Goal: Information Seeking & Learning: Check status

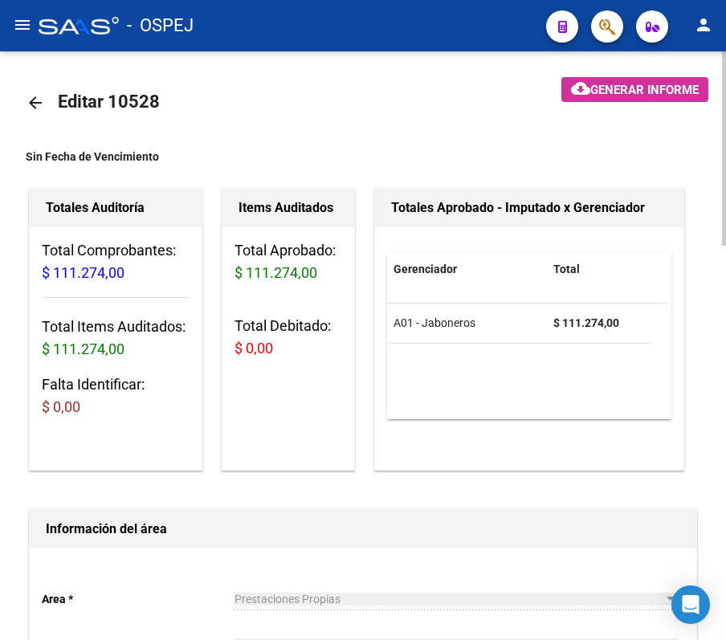
click at [30, 110] on mat-icon "arrow_back" at bounding box center [35, 102] width 19 height 19
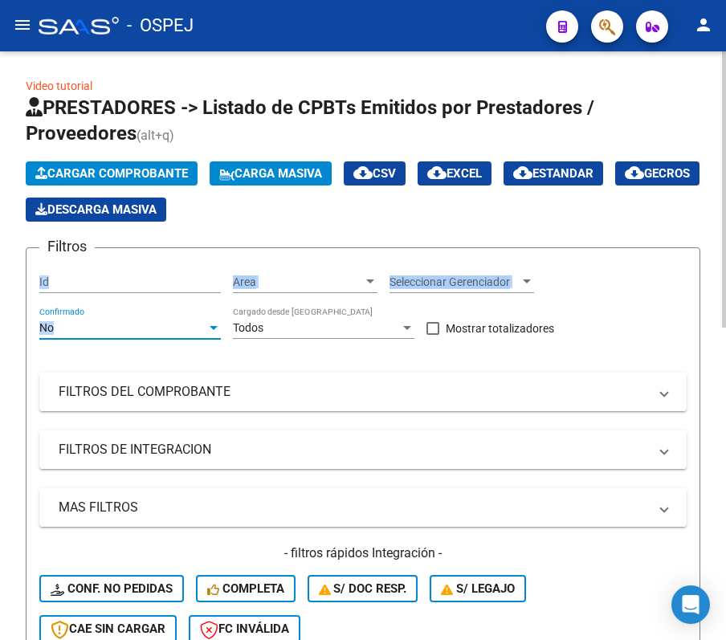
drag, startPoint x: 197, startPoint y: 331, endPoint x: 184, endPoint y: 291, distance: 42.1
click at [184, 291] on div "Filtros Id Area Area Seleccionar Gerenciador Seleccionar Gerenciador No Confirm…" at bounding box center [362, 458] width 647 height 394
click at [196, 316] on div "No Confirmado" at bounding box center [129, 323] width 181 height 32
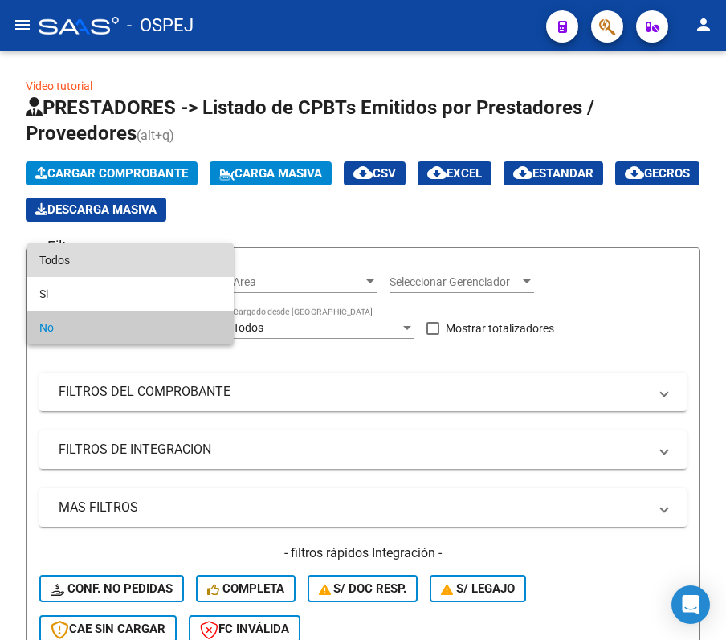
click at [159, 259] on span "Todos" at bounding box center [129, 260] width 181 height 34
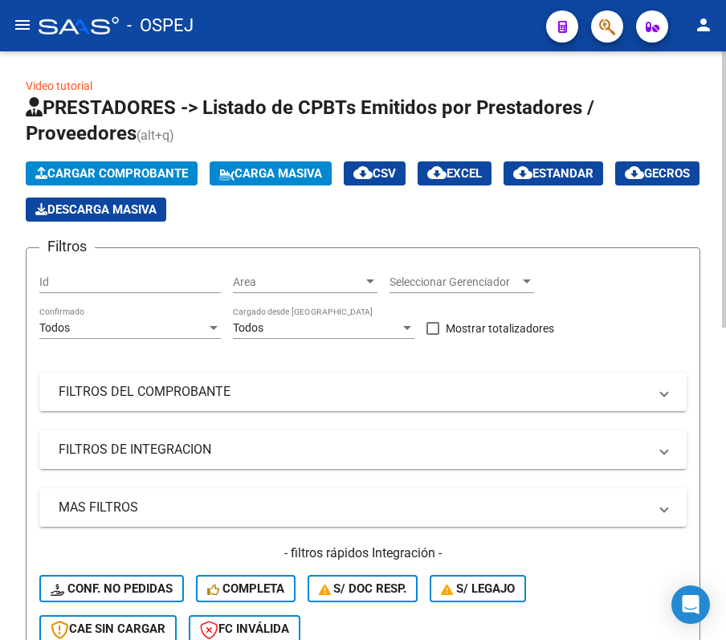
click at [251, 389] on mat-panel-title "FILTROS DEL COMPROBANTE" at bounding box center [353, 392] width 589 height 18
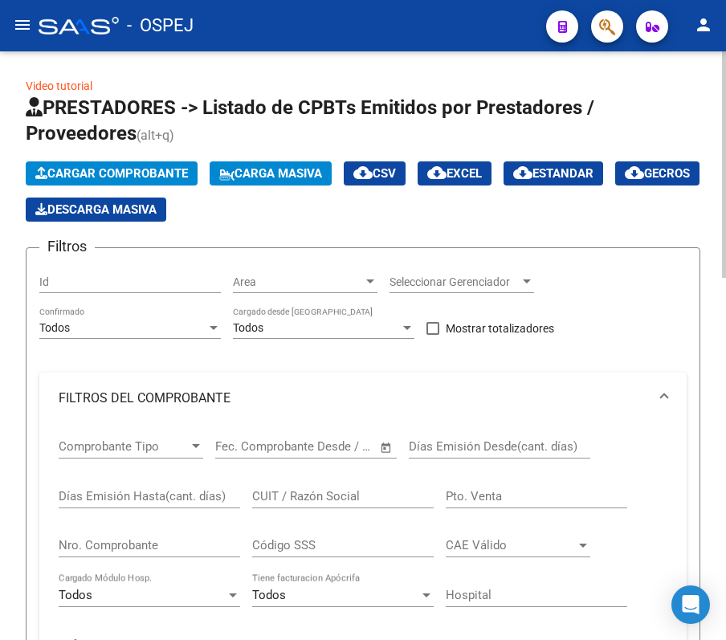
click at [136, 540] on input "Nro. Comprobante" at bounding box center [149, 545] width 181 height 14
type input "881"
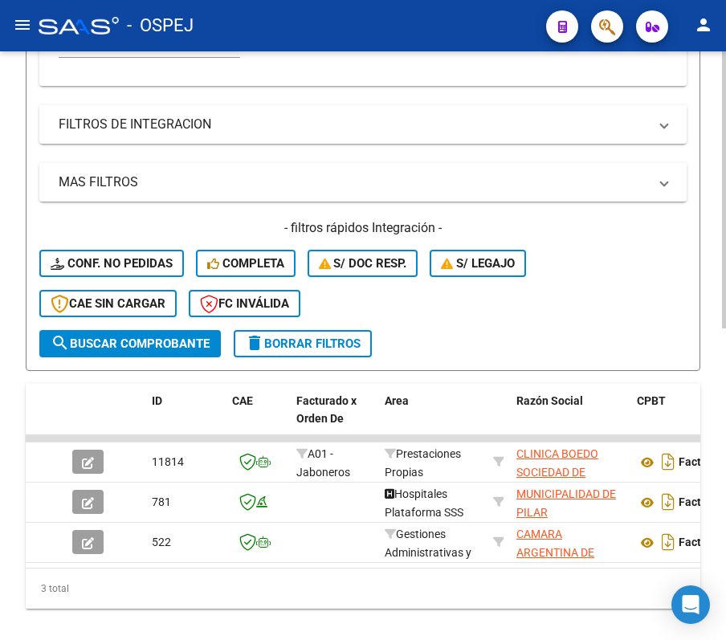
scroll to position [660, 0]
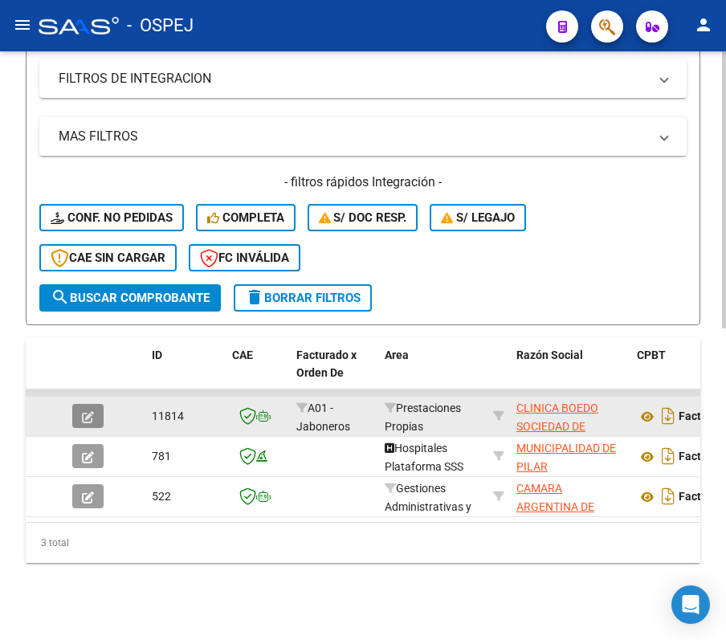
click at [100, 404] on button "button" at bounding box center [87, 416] width 31 height 24
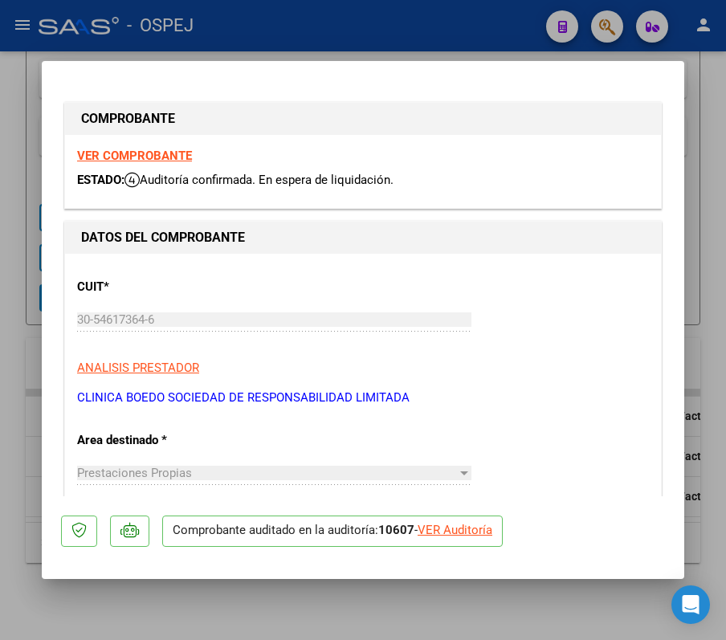
click at [463, 523] on div "VER Auditoría" at bounding box center [454, 530] width 75 height 18
type input "$ 0,00"
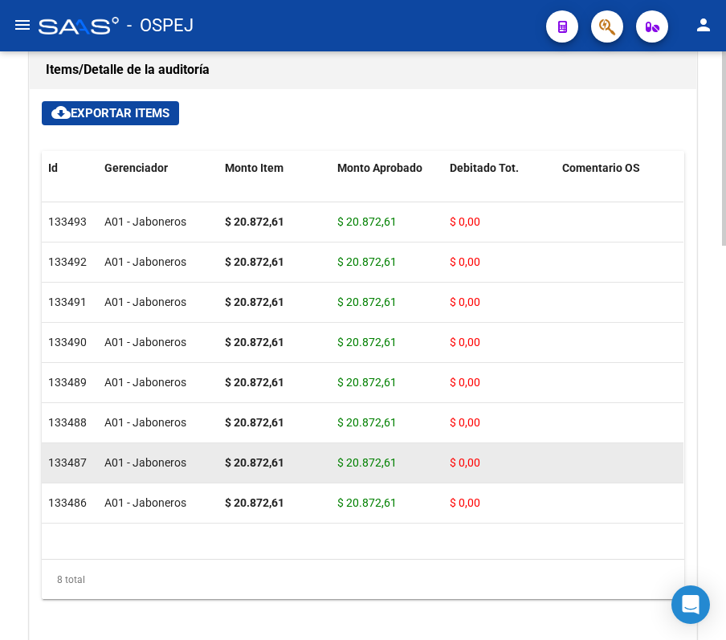
scroll to position [1177, 0]
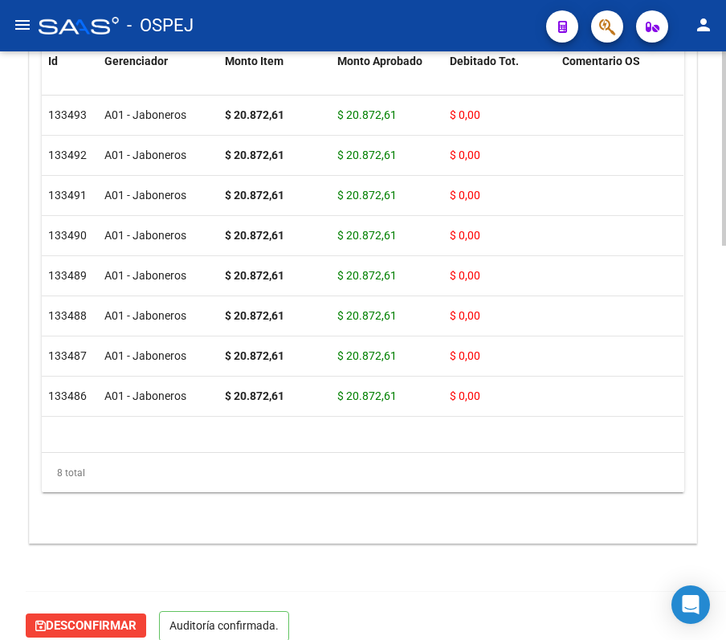
click at [200, 435] on datatable-body "133493 A01 - Jaboneros $ 20.872,61 $ 20.872,61 $ 0,00 CONSULTA CONSULTA 2057029…" at bounding box center [363, 274] width 642 height 356
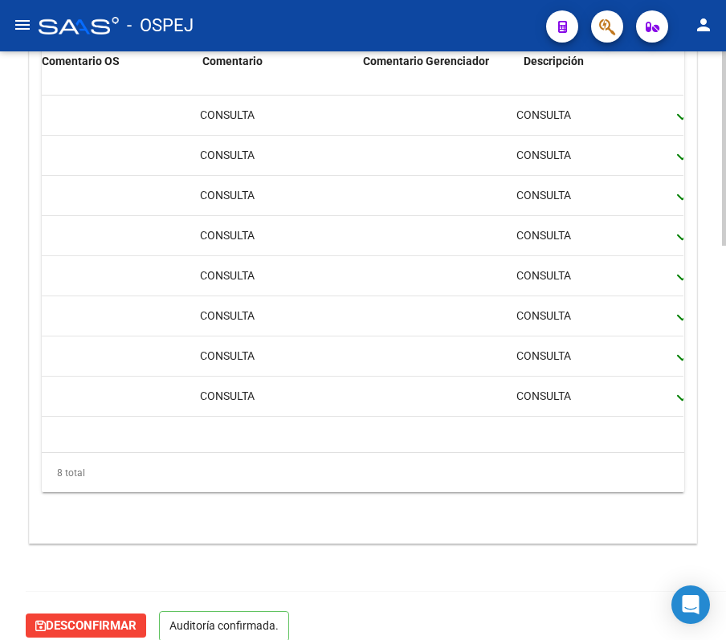
scroll to position [0, 515]
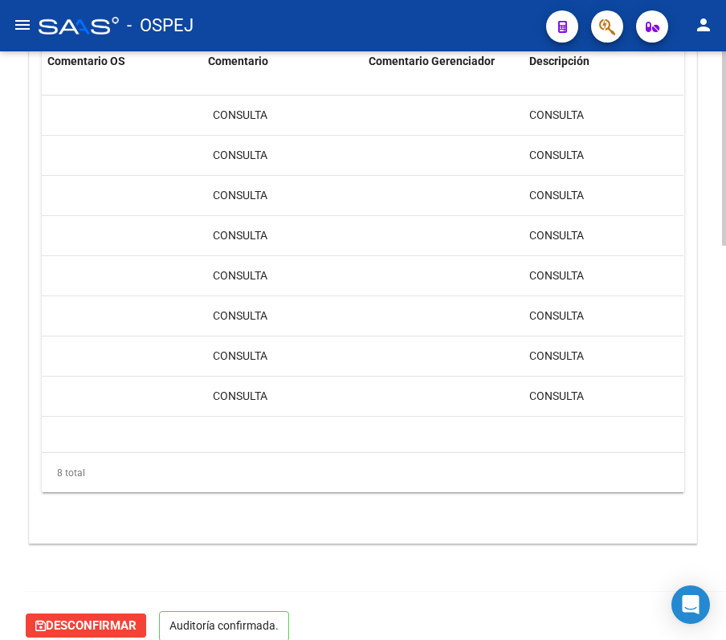
click at [39, 278] on div "cloud_download Exportar Items Id Gerenciador Monto Item Monto Aprobado Debitado…" at bounding box center [363, 262] width 666 height 560
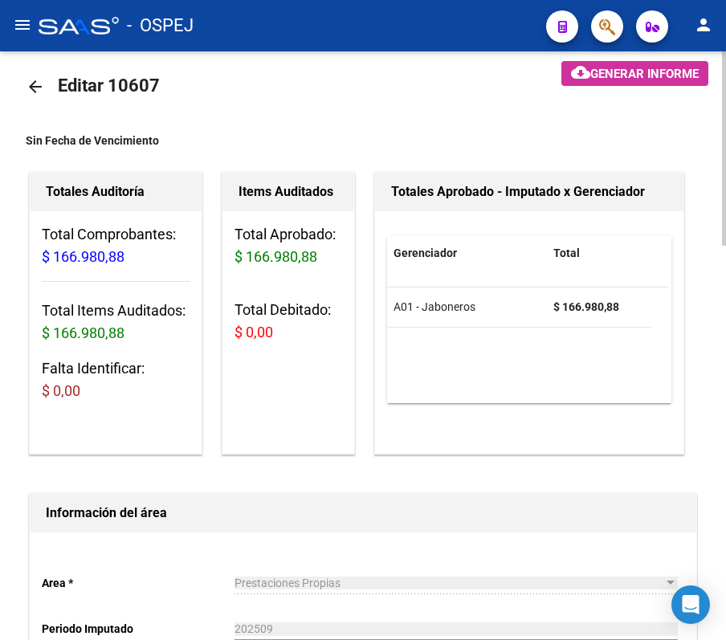
scroll to position [0, 0]
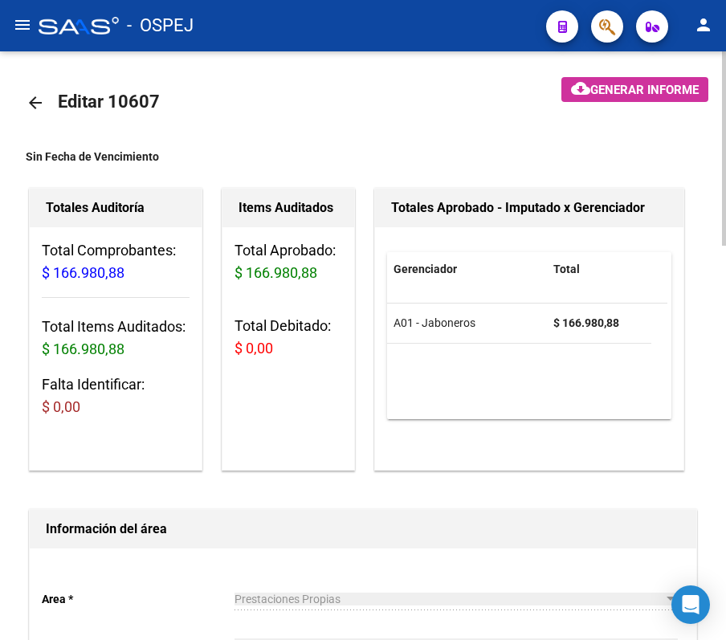
click at [43, 98] on mat-icon "arrow_back" at bounding box center [35, 102] width 19 height 19
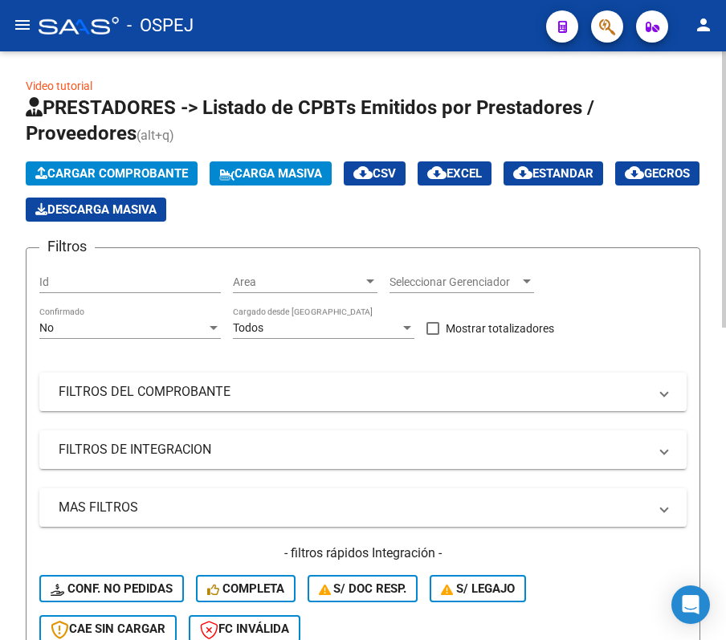
click at [169, 335] on div "No Confirmado" at bounding box center [129, 323] width 181 height 32
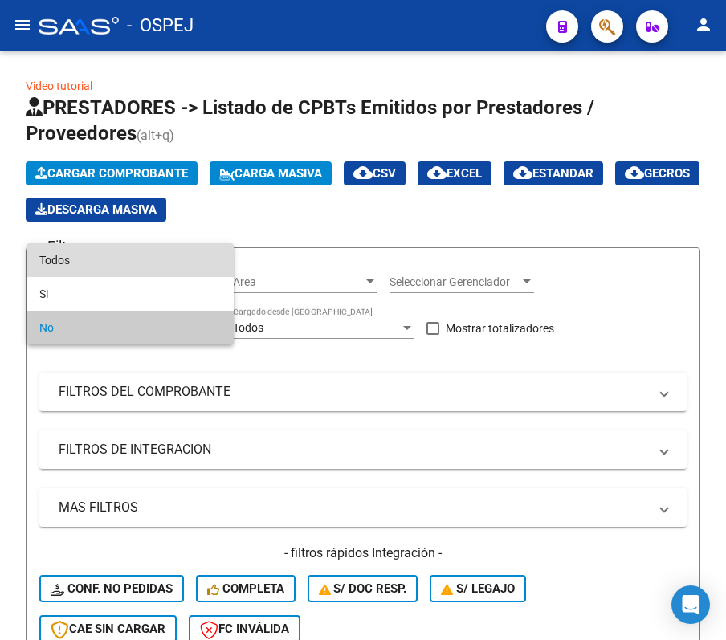
drag, startPoint x: 177, startPoint y: 271, endPoint x: 230, endPoint y: 351, distance: 95.5
click at [186, 279] on div "Todos Si No" at bounding box center [129, 293] width 207 height 101
click at [185, 263] on span "Todos" at bounding box center [129, 260] width 181 height 34
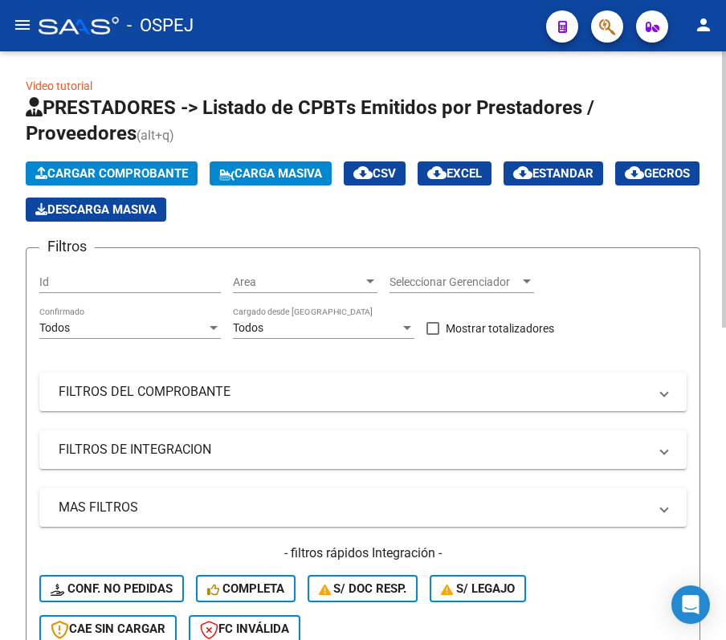
click at [189, 368] on div "Filtros Id Area Area Seleccionar Gerenciador Seleccionar Gerenciador Todos Conf…" at bounding box center [362, 458] width 647 height 394
click at [206, 385] on mat-panel-title "FILTROS DEL COMPROBANTE" at bounding box center [353, 392] width 589 height 18
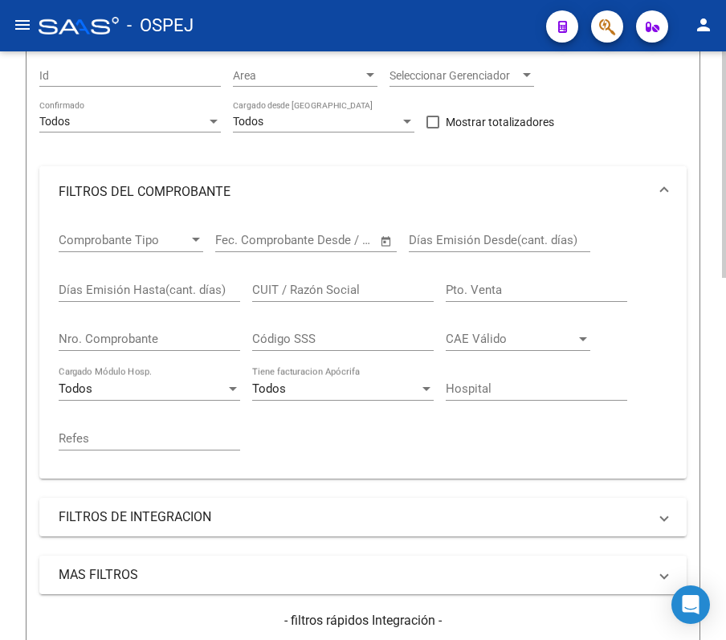
scroll to position [214, 0]
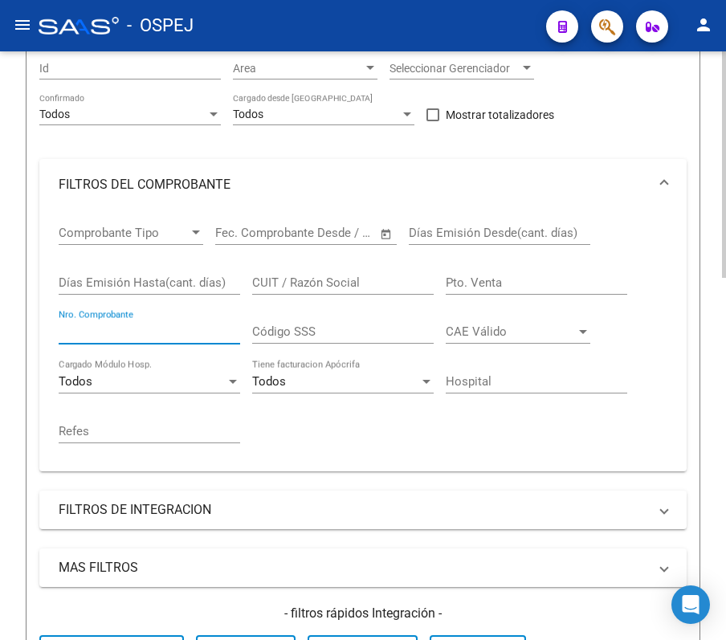
click at [146, 325] on input "Nro. Comprobante" at bounding box center [149, 331] width 181 height 14
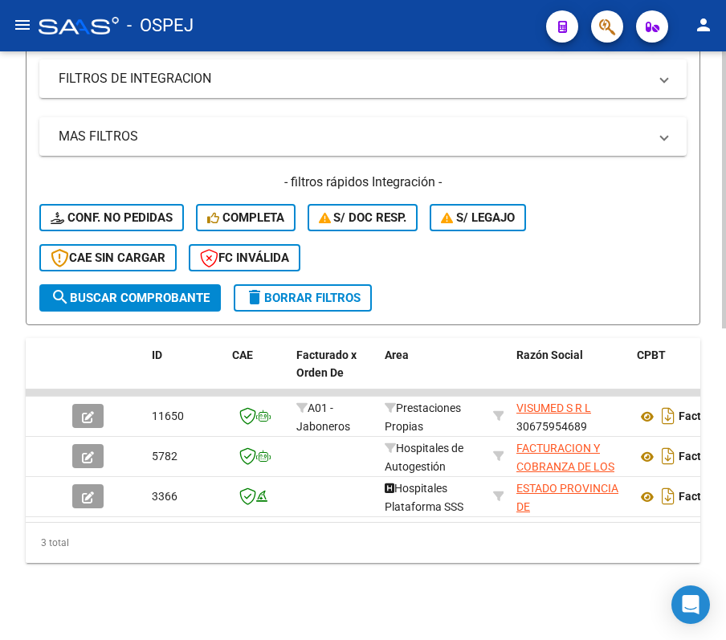
scroll to position [660, 0]
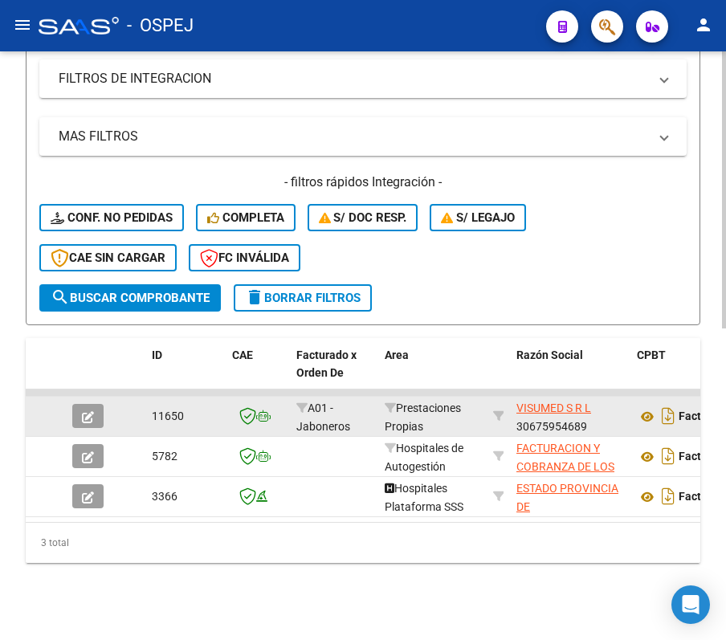
type input "2703"
click at [88, 411] on icon "button" at bounding box center [88, 417] width 12 height 12
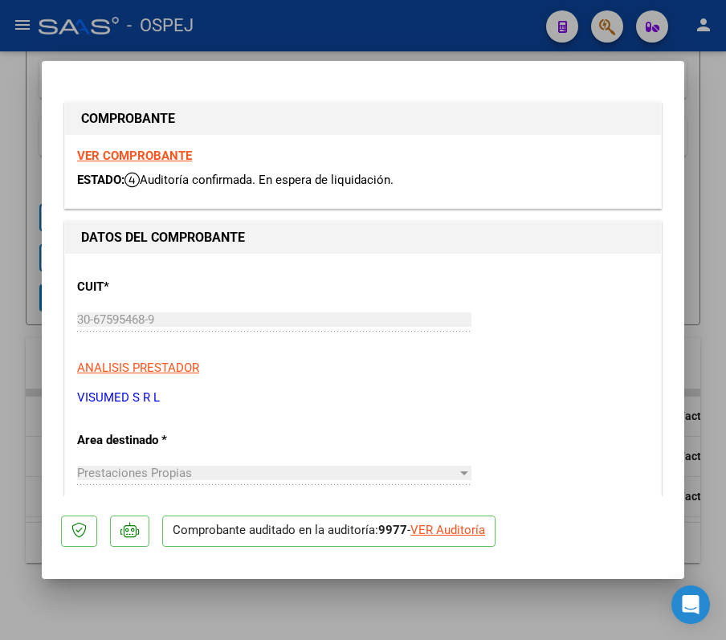
click at [469, 535] on div "VER Auditoría" at bounding box center [447, 530] width 75 height 18
type input "$ 0,00"
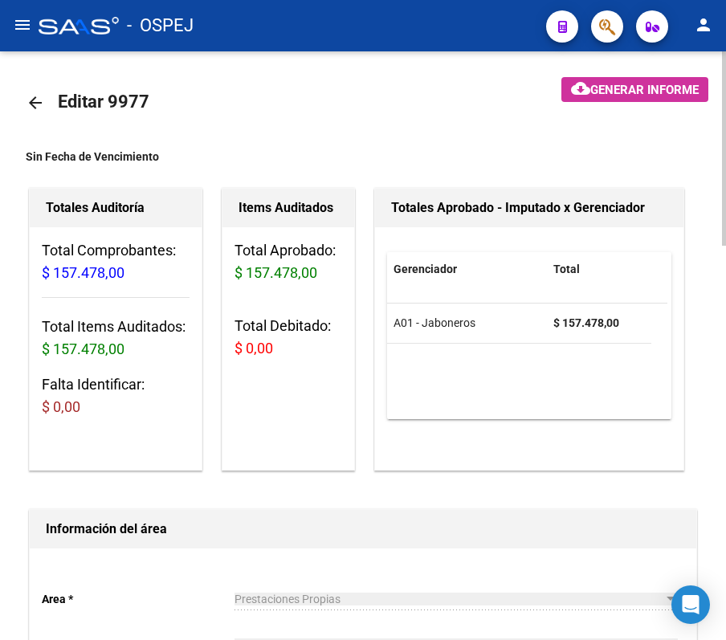
click at [52, 100] on link "arrow_back" at bounding box center [42, 102] width 32 height 38
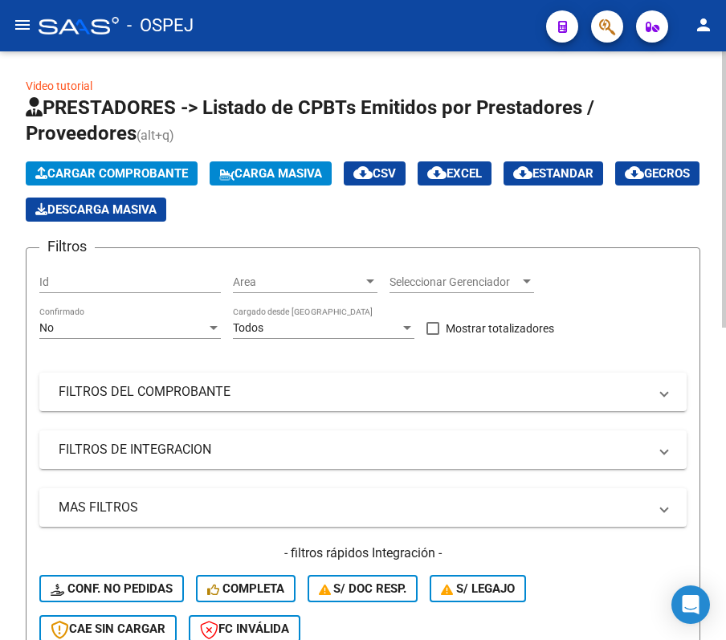
click at [87, 312] on div "No Confirmado" at bounding box center [129, 323] width 181 height 32
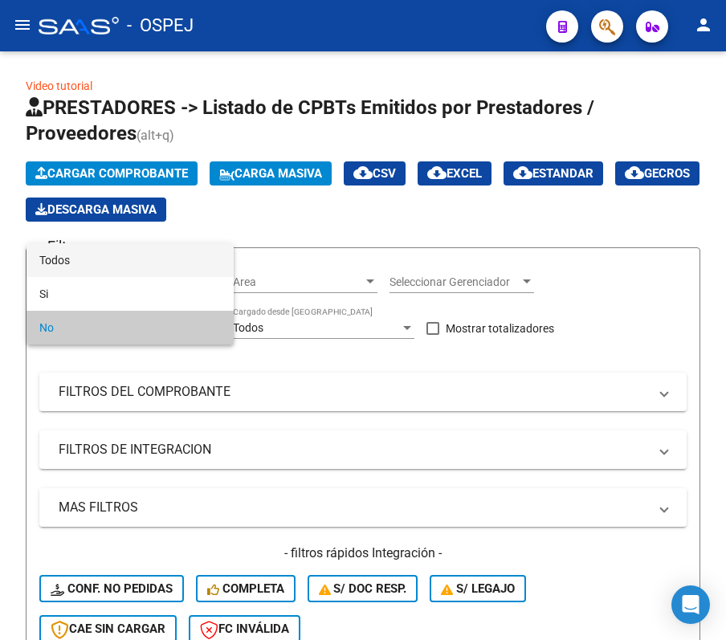
click at [71, 267] on span "Todos" at bounding box center [129, 260] width 181 height 34
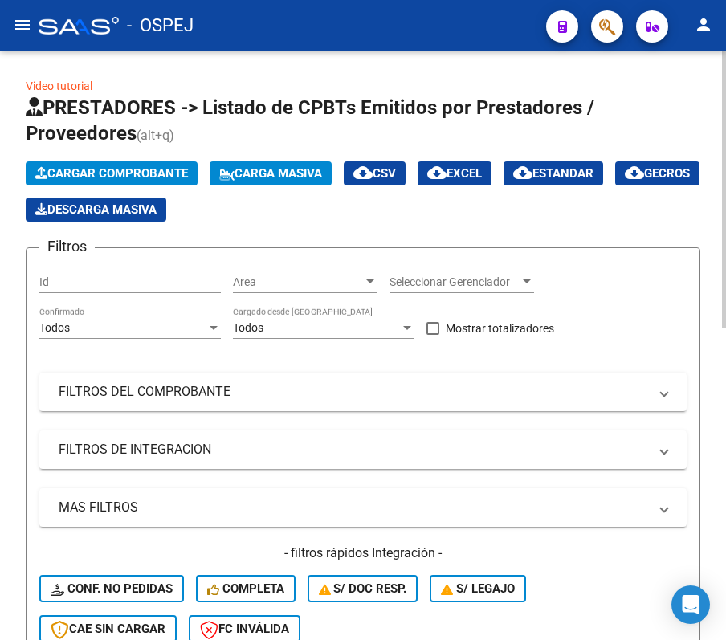
click at [116, 370] on div "Filtros Id Area Area Seleccionar Gerenciador Seleccionar Gerenciador Todos Conf…" at bounding box center [362, 458] width 647 height 394
click at [126, 389] on mat-panel-title "FILTROS DEL COMPROBANTE" at bounding box center [353, 392] width 589 height 18
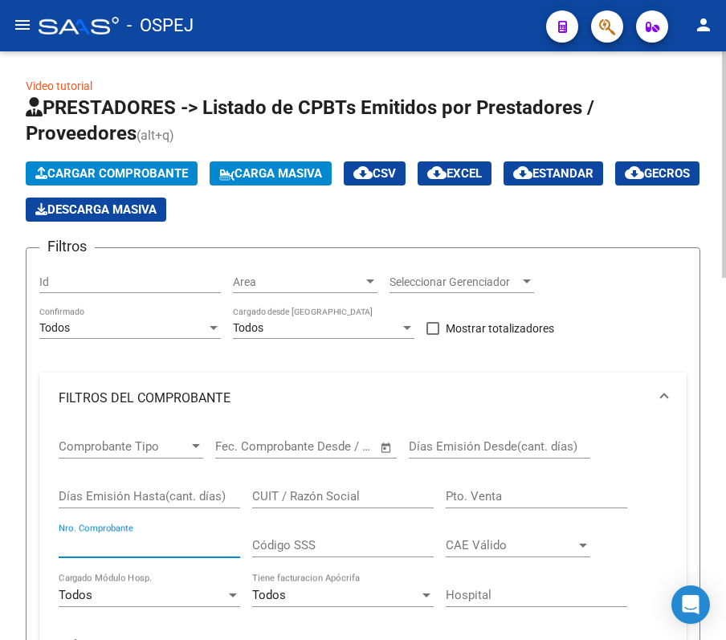
click at [161, 540] on input "Nro. Comprobante" at bounding box center [149, 545] width 181 height 14
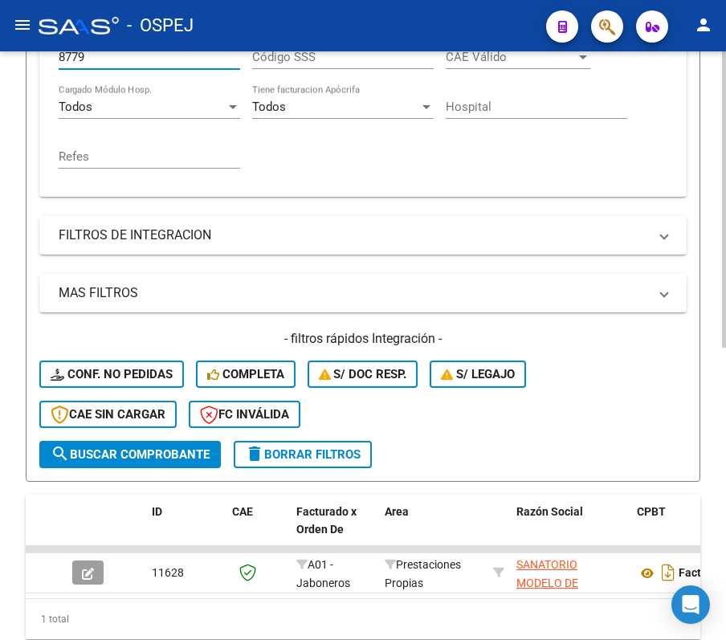
scroll to position [580, 0]
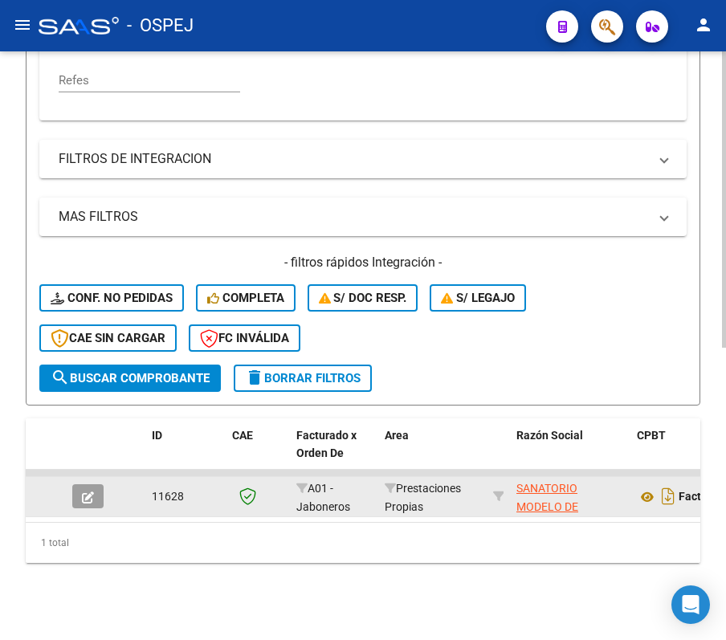
type input "8779"
click at [87, 491] on icon "button" at bounding box center [88, 497] width 12 height 12
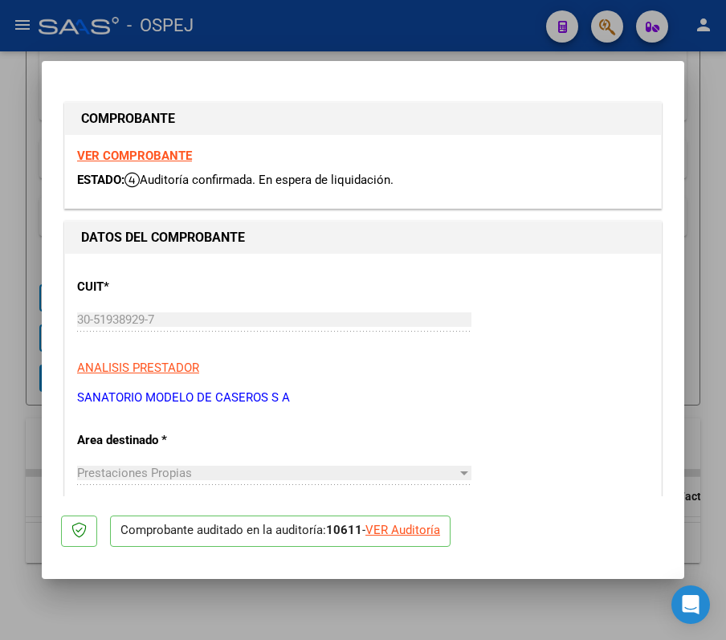
click at [412, 530] on div "VER Auditoría" at bounding box center [402, 530] width 75 height 18
type input "$ 0,00"
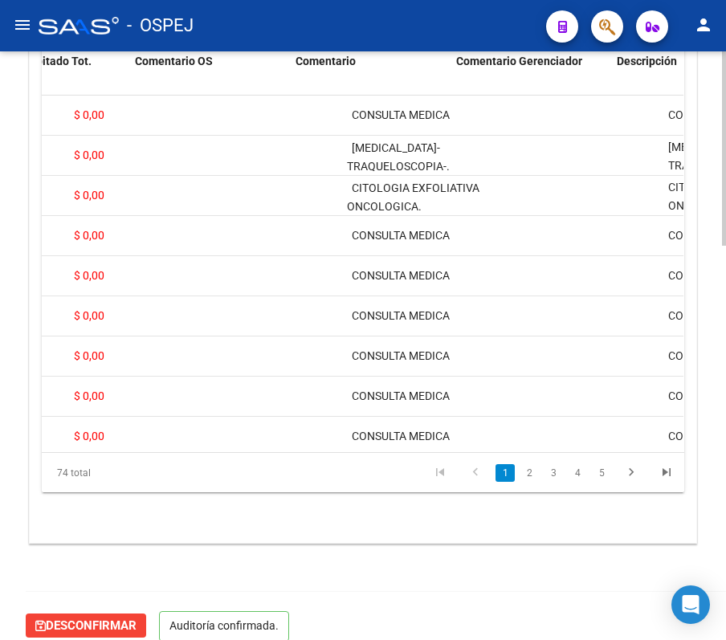
scroll to position [0, 428]
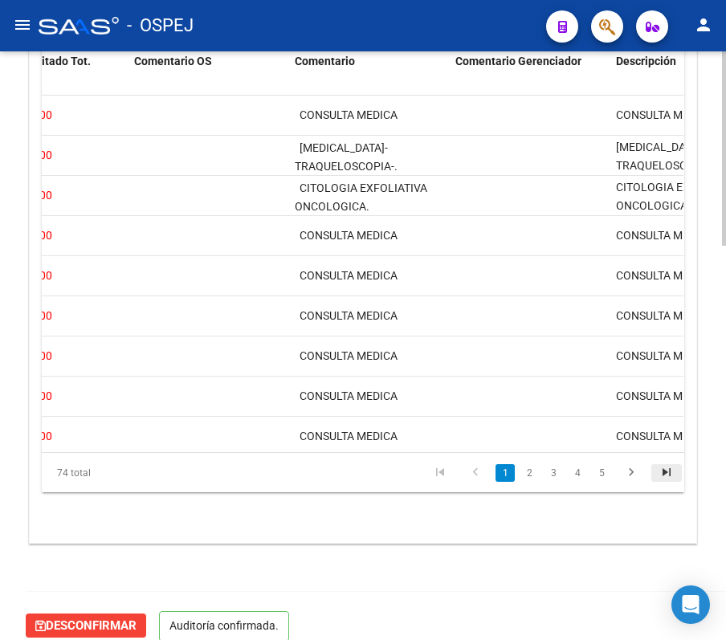
click at [666, 483] on icon "go to last page" at bounding box center [666, 474] width 21 height 19
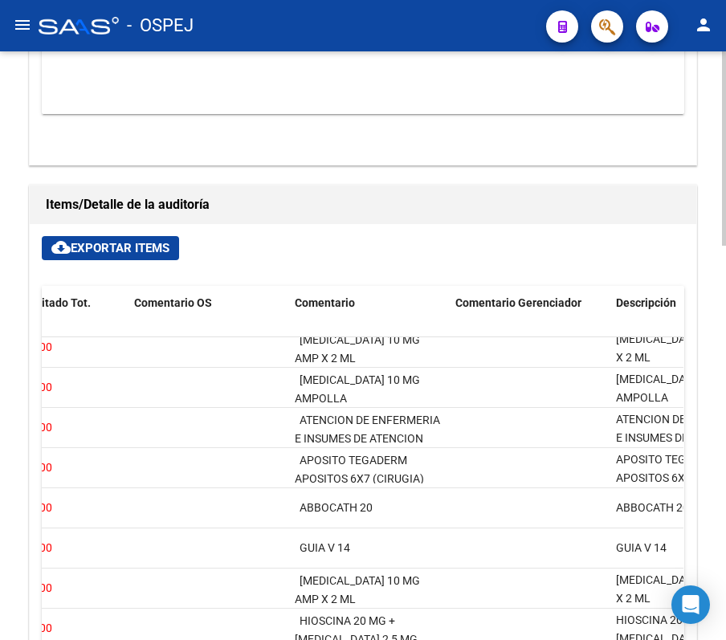
scroll to position [856, 0]
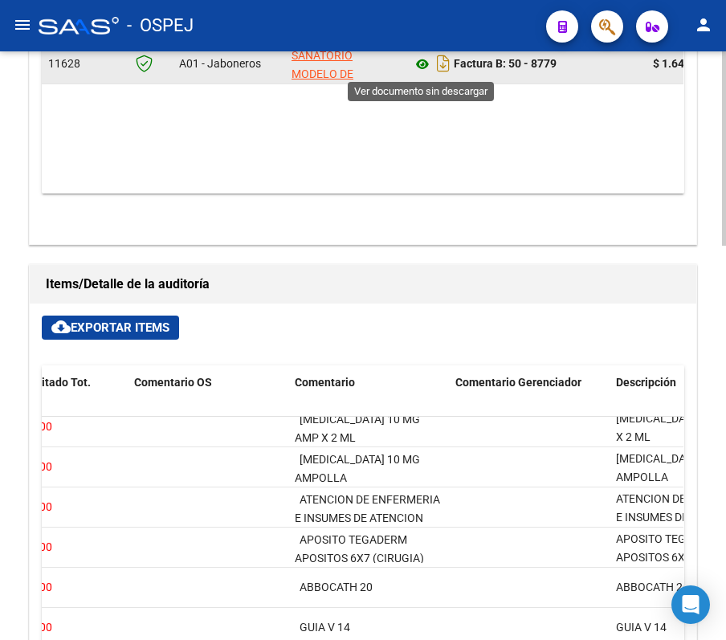
click at [416, 61] on icon at bounding box center [422, 64] width 21 height 19
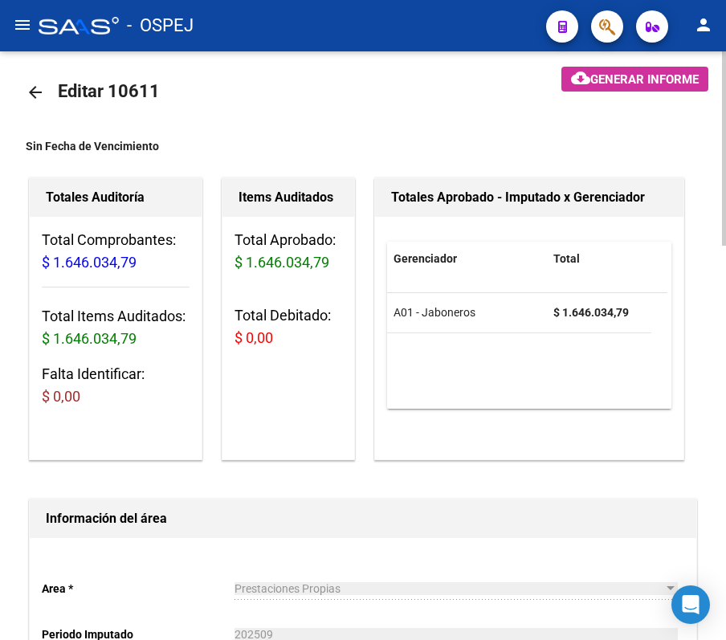
scroll to position [0, 0]
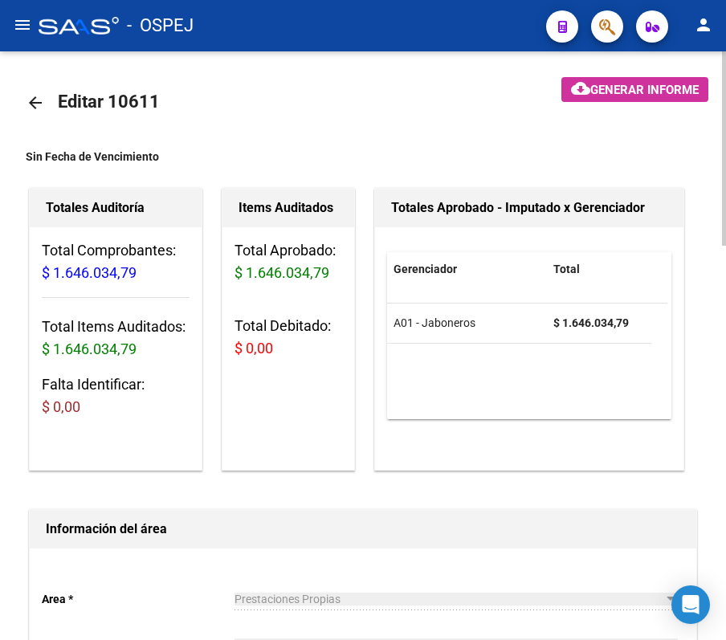
click at [37, 84] on link "arrow_back" at bounding box center [42, 102] width 32 height 38
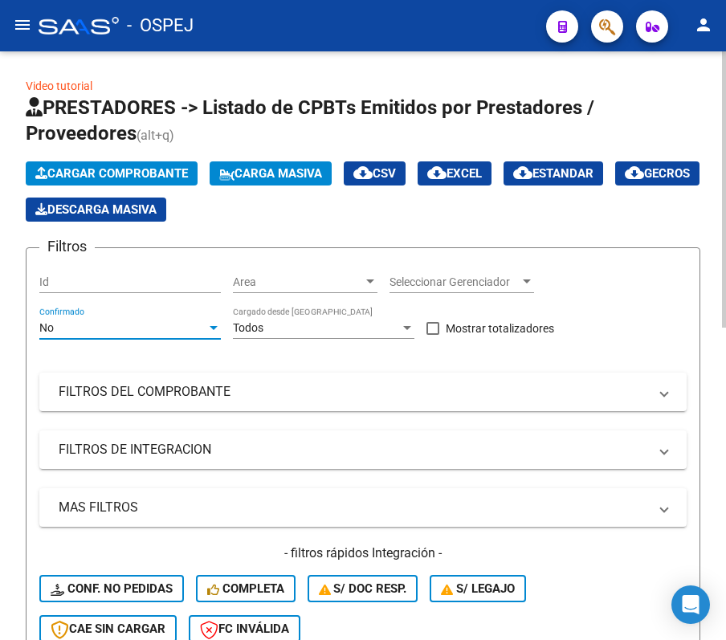
click at [153, 329] on div "No" at bounding box center [122, 328] width 167 height 14
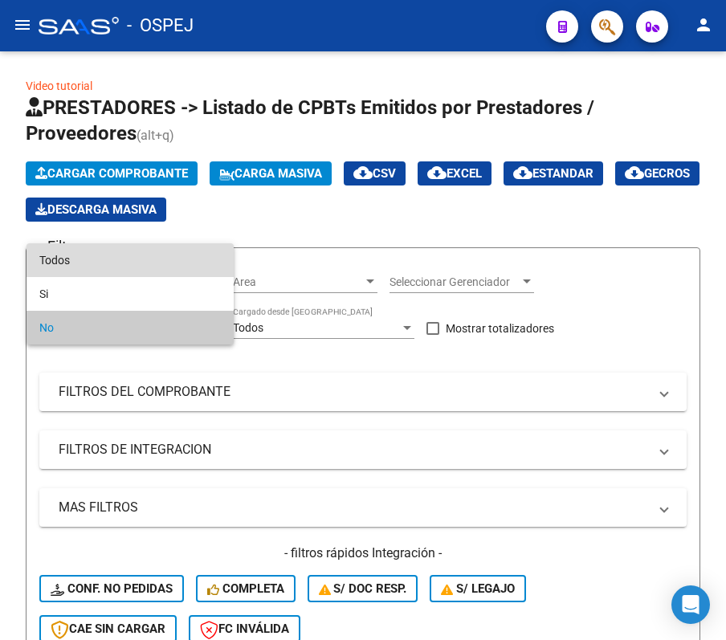
click at [81, 262] on span "Todos" at bounding box center [129, 260] width 181 height 34
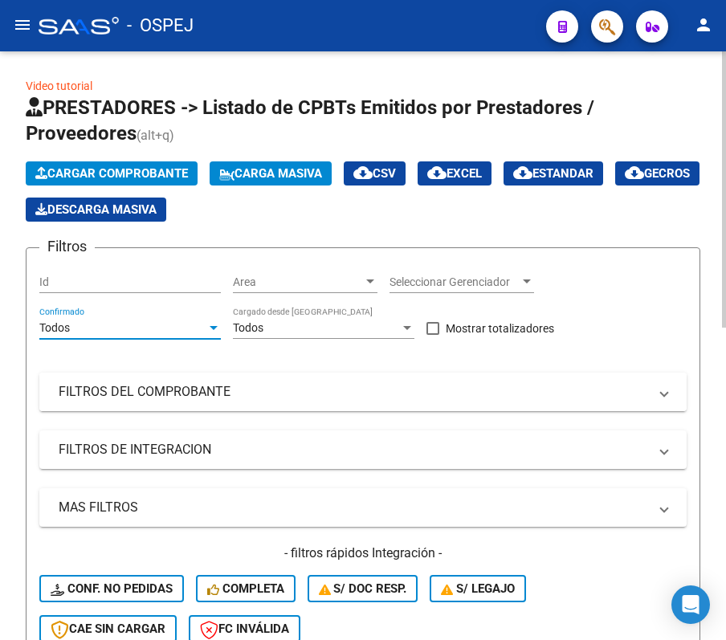
click at [149, 389] on mat-panel-title "FILTROS DEL COMPROBANTE" at bounding box center [353, 392] width 589 height 18
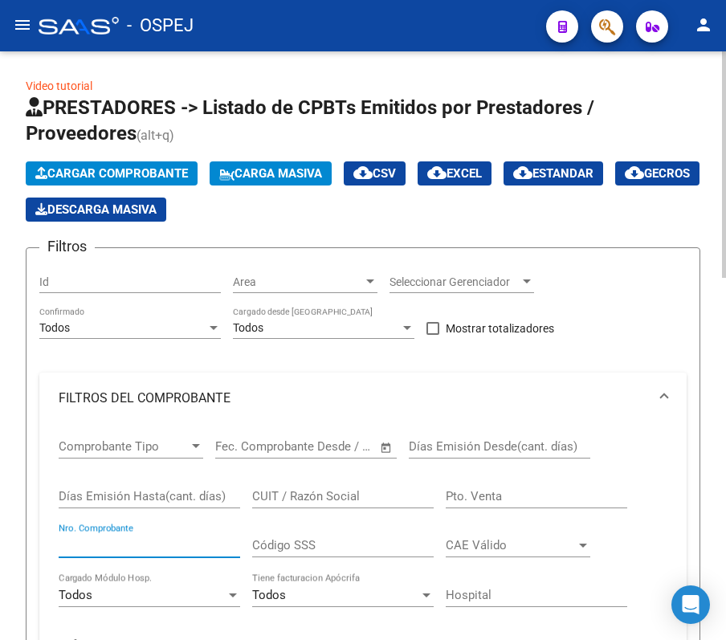
click at [154, 544] on input "Nro. Comprobante" at bounding box center [149, 545] width 181 height 14
type input "4891"
click at [4, 422] on div "Video tutorial PRESTADORES -> Listado de CPBTs Emitidos por Prestadores / Prove…" at bounding box center [363, 647] width 726 height 1193
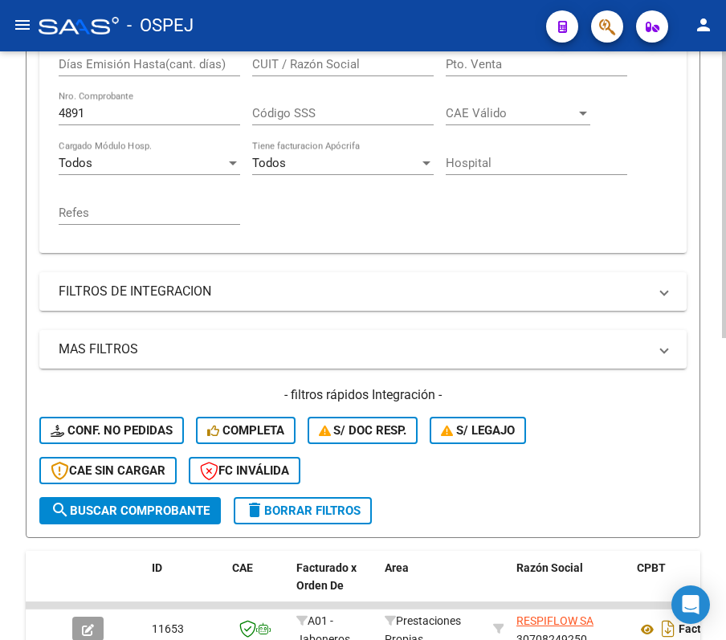
scroll to position [620, 0]
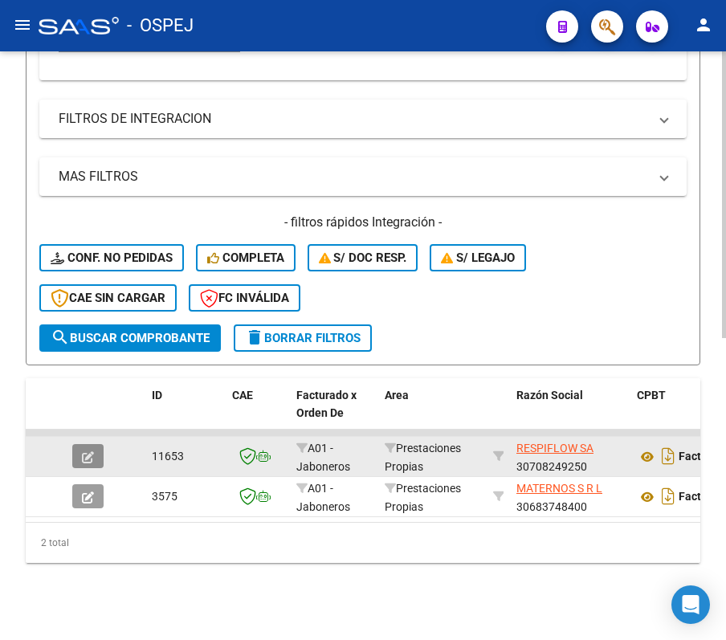
click at [93, 450] on button "button" at bounding box center [87, 456] width 31 height 24
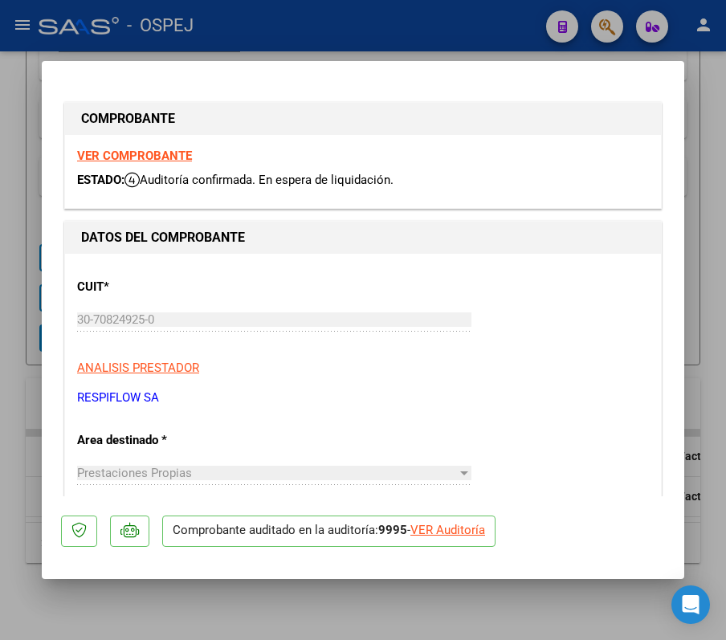
click at [434, 532] on div "VER Auditoría" at bounding box center [447, 530] width 75 height 18
type input "$ 0,00"
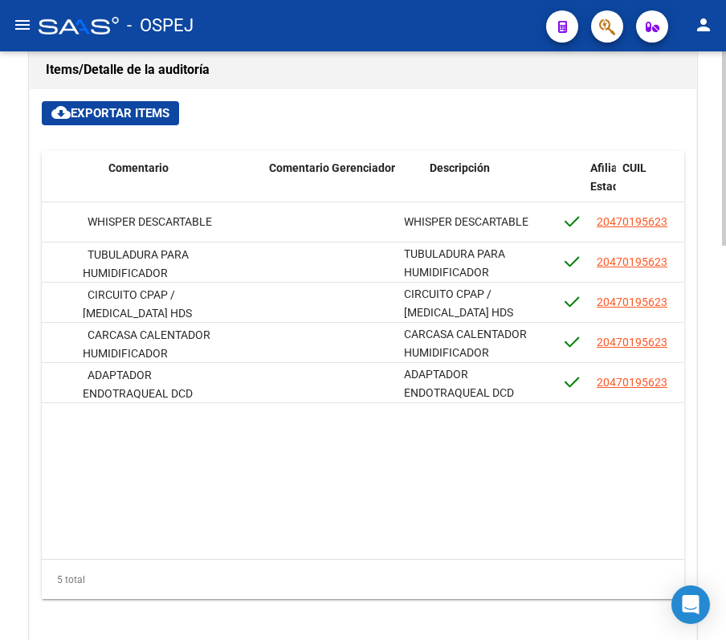
scroll to position [0, 614]
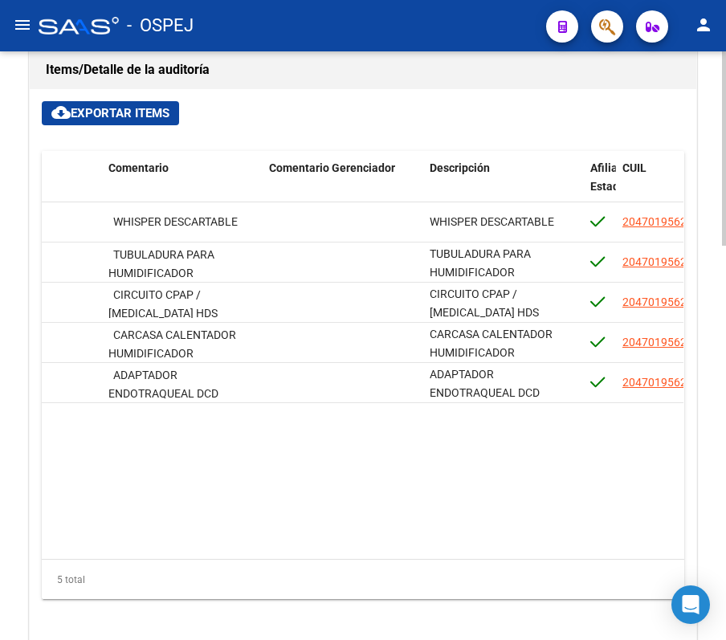
click at [508, 61] on h1 "Items/Detalle de la auditoría" at bounding box center [363, 70] width 634 height 26
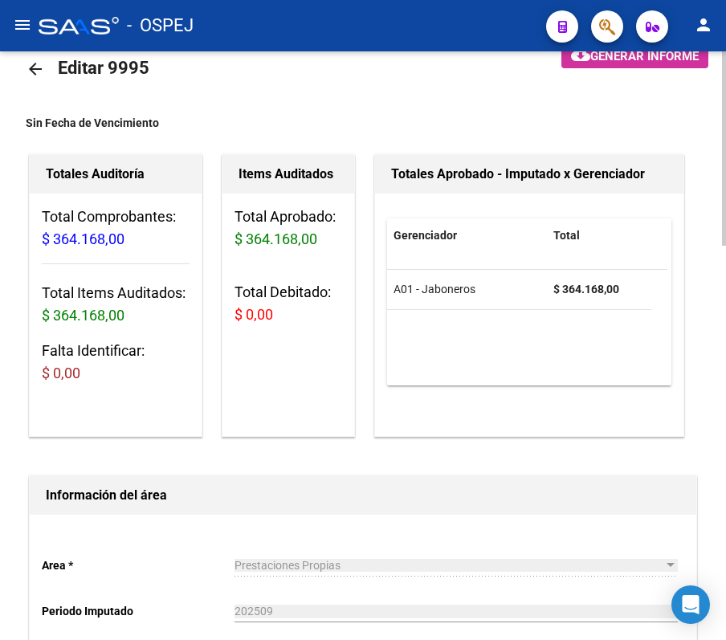
scroll to position [0, 0]
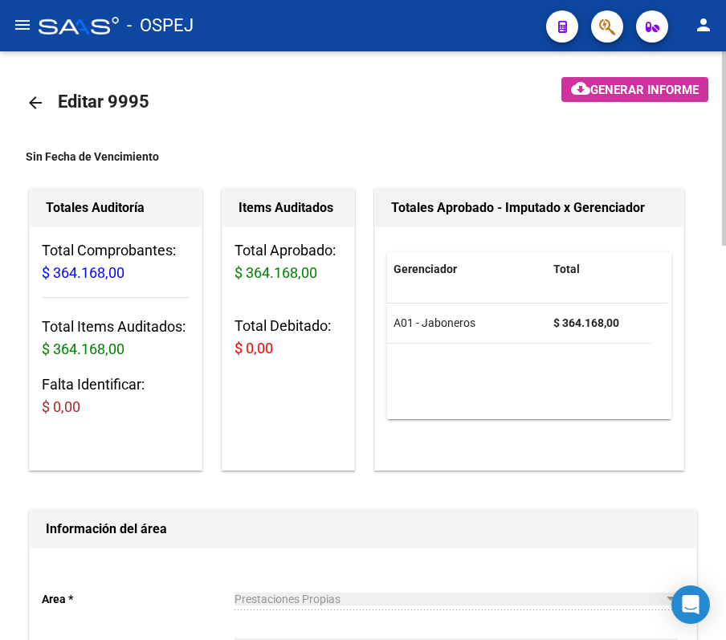
click at [31, 113] on link "arrow_back" at bounding box center [42, 102] width 32 height 38
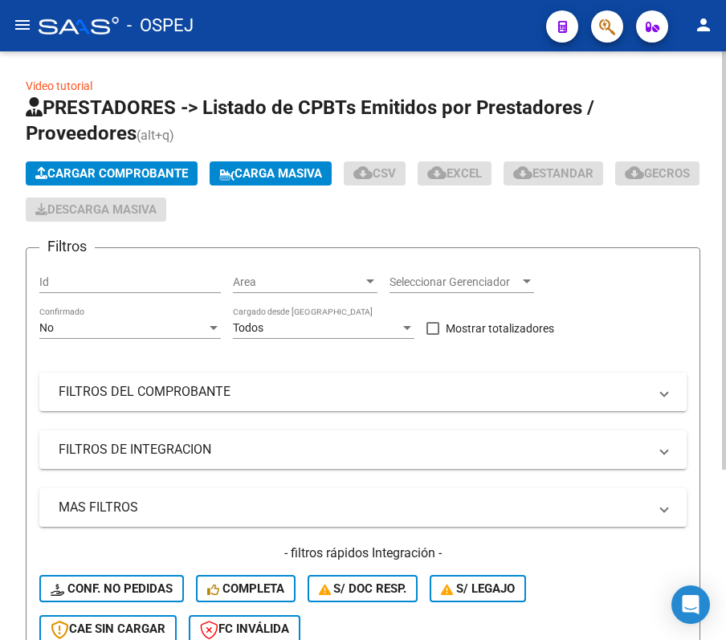
click at [193, 315] on div "No Confirmado" at bounding box center [129, 323] width 181 height 32
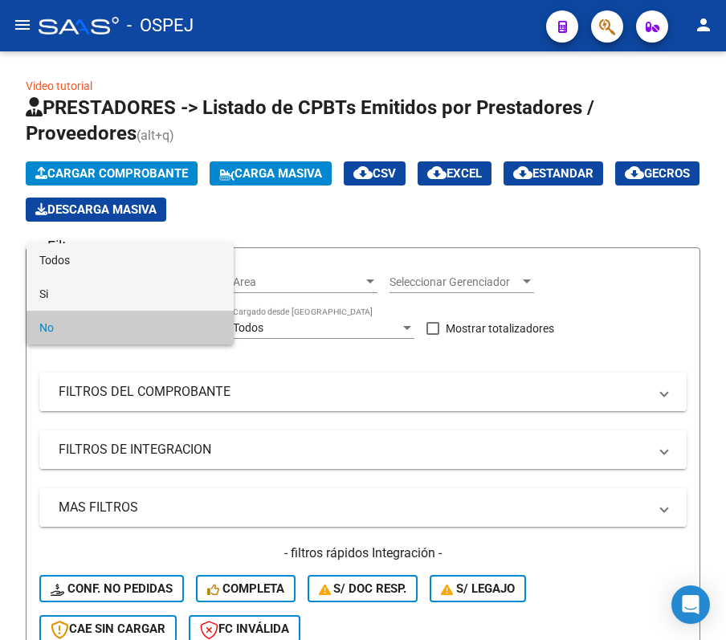
drag, startPoint x: 178, startPoint y: 277, endPoint x: 169, endPoint y: 271, distance: 11.6
click at [169, 271] on div "Todos Si No" at bounding box center [129, 293] width 207 height 101
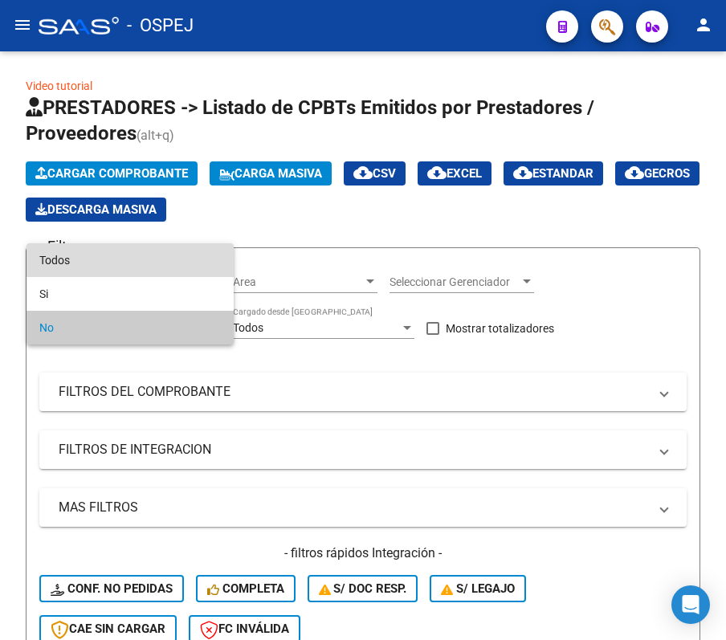
click at [169, 271] on span "Todos" at bounding box center [129, 260] width 181 height 34
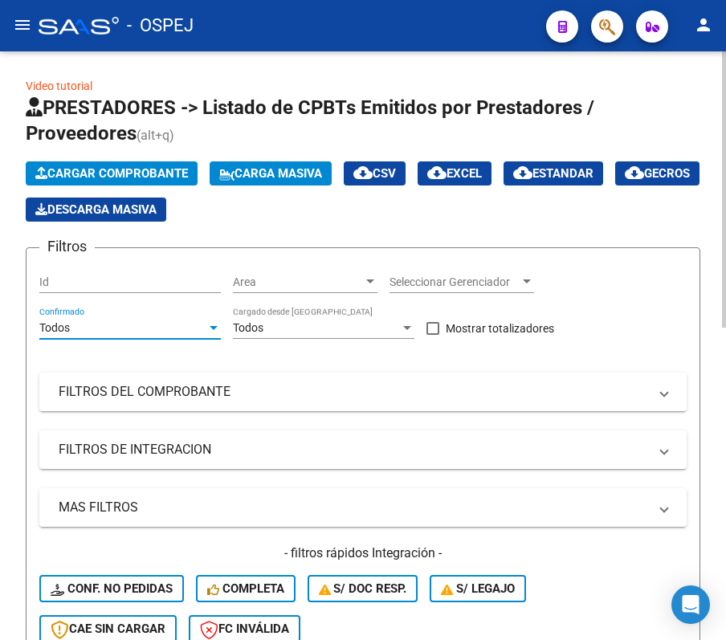
click at [114, 384] on mat-panel-title "FILTROS DEL COMPROBANTE" at bounding box center [353, 392] width 589 height 18
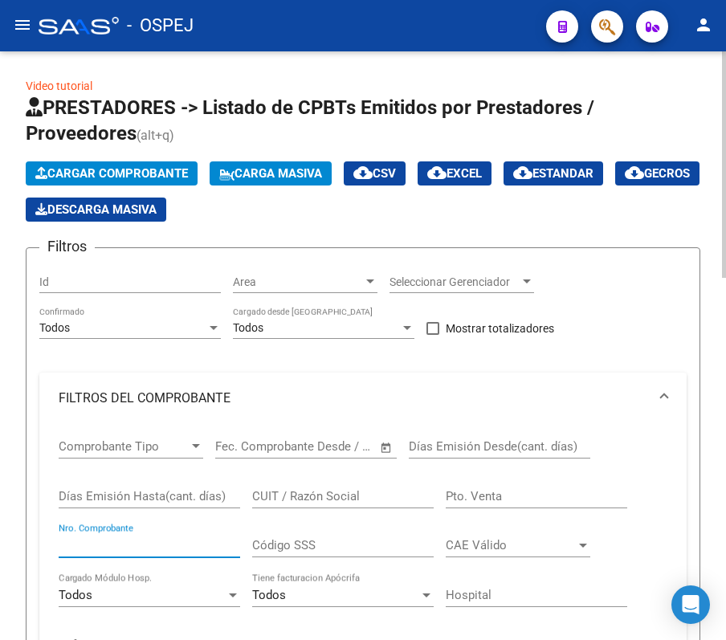
click at [146, 549] on input "Nro. Comprobante" at bounding box center [149, 545] width 181 height 14
type input "8791"
click at [16, 251] on div "Video tutorial PRESTADORES -> Listado de CPBTs Emitidos por Prestadores / Prove…" at bounding box center [363, 627] width 726 height 1153
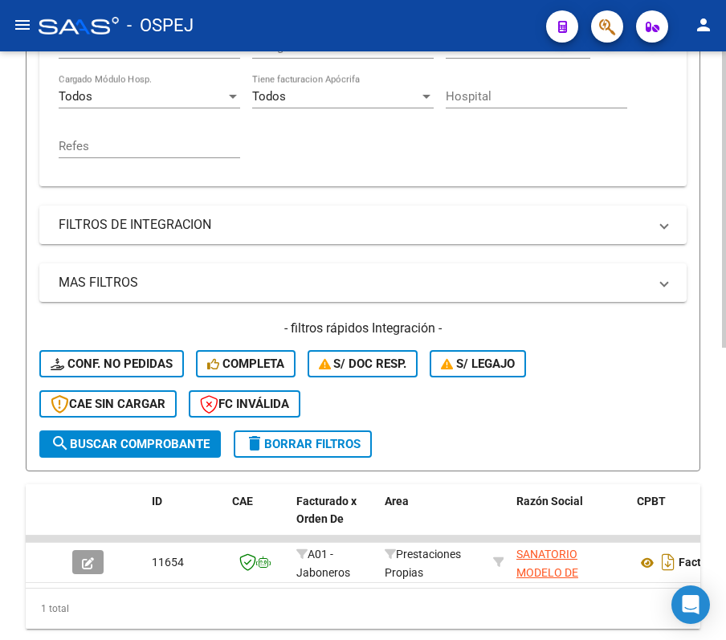
scroll to position [580, 0]
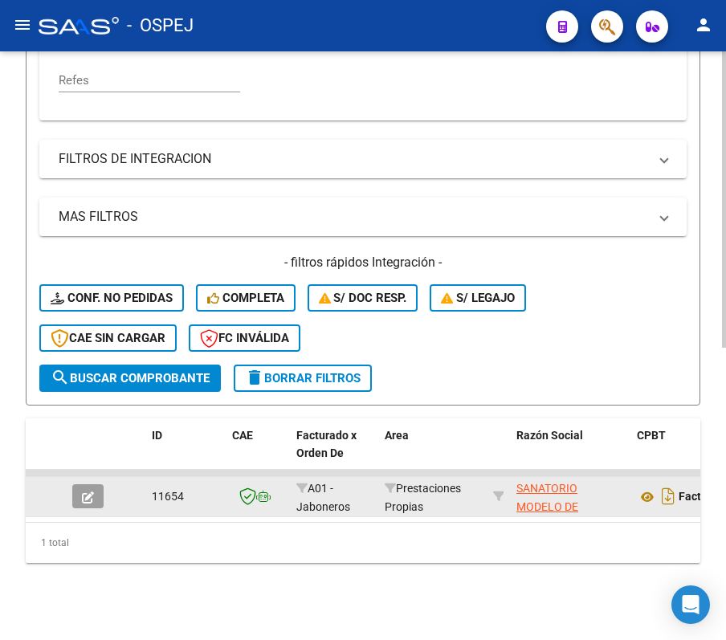
click at [82, 477] on datatable-body-cell at bounding box center [94, 496] width 56 height 39
click at [90, 484] on button "button" at bounding box center [87, 496] width 31 height 24
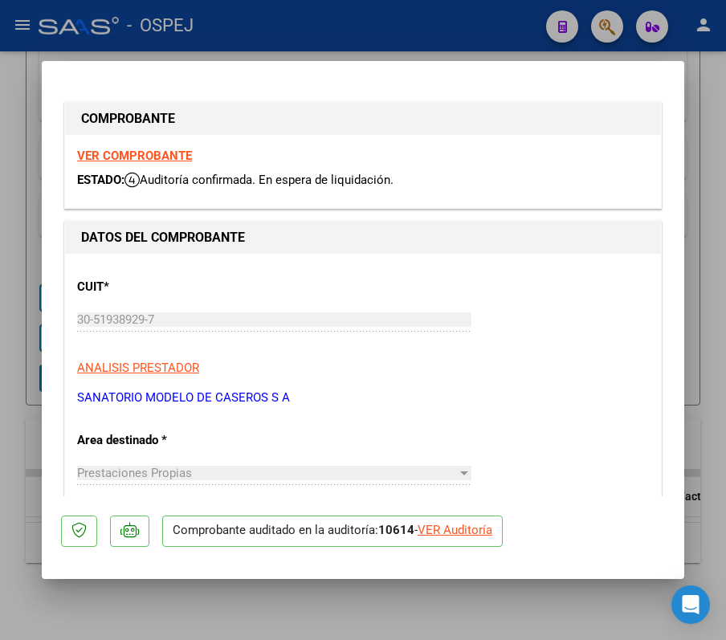
click at [466, 535] on div "VER Auditoría" at bounding box center [454, 530] width 75 height 18
type input "$ 0,00"
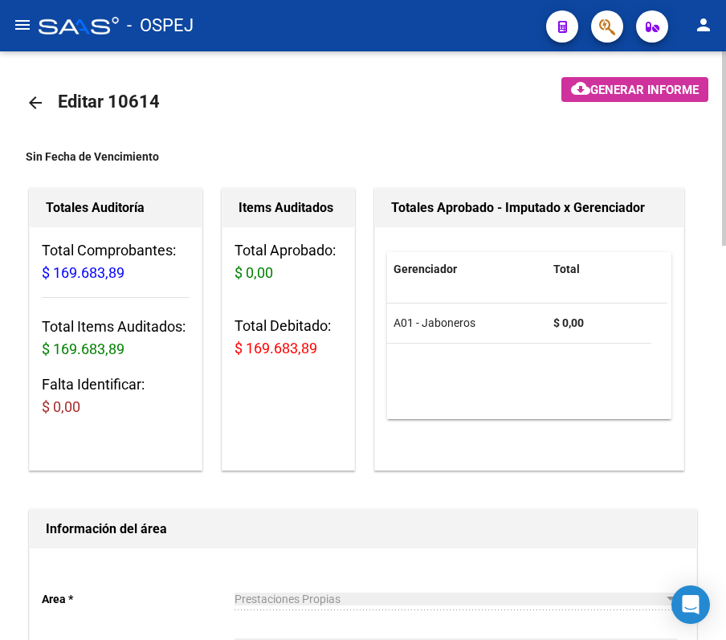
click at [33, 350] on div "Total Comprobantes: $ 169.683,89 Total Items Auditados: $ 169.683,89 Falta Iden…" at bounding box center [116, 335] width 172 height 216
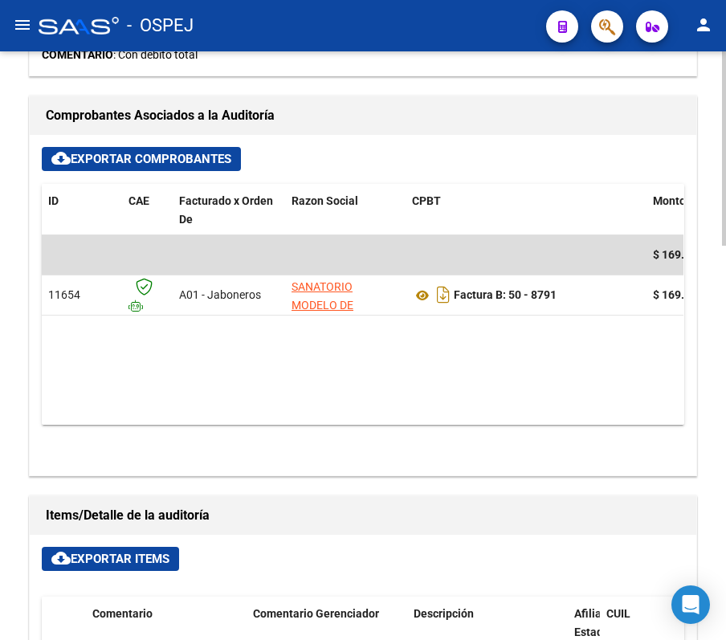
scroll to position [662, 0]
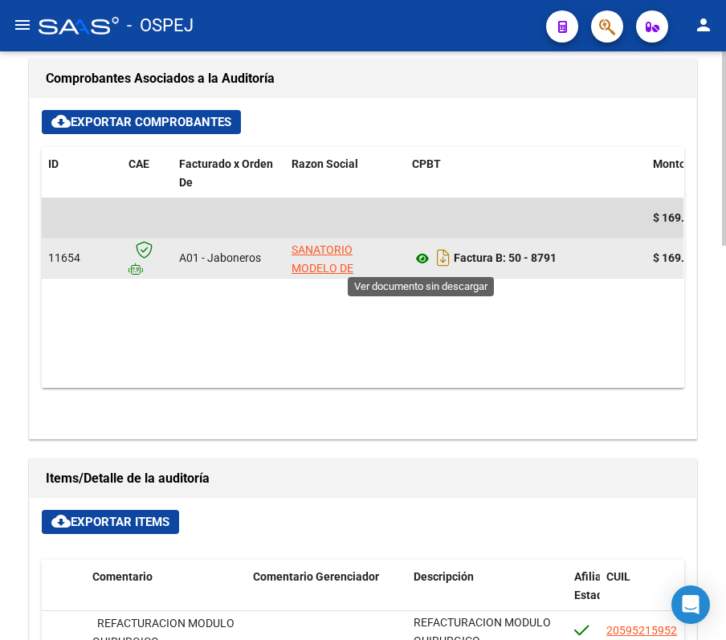
click at [422, 265] on icon at bounding box center [422, 258] width 21 height 19
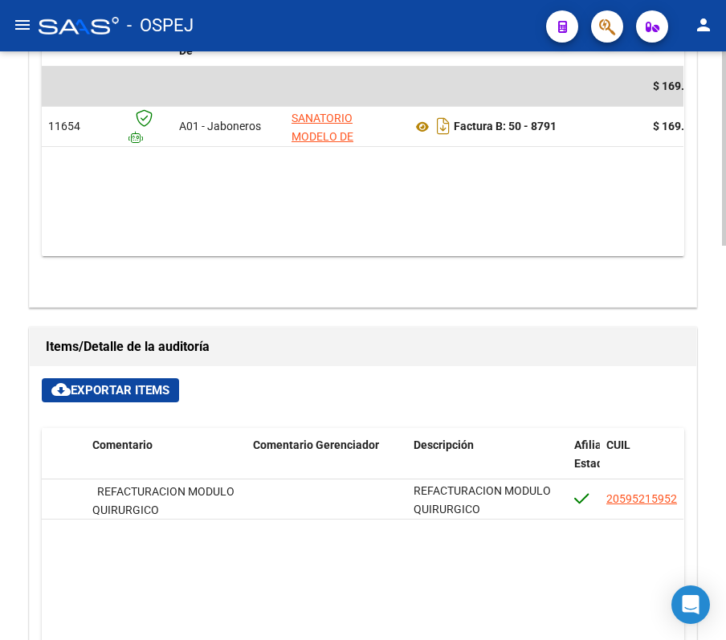
scroll to position [768, 0]
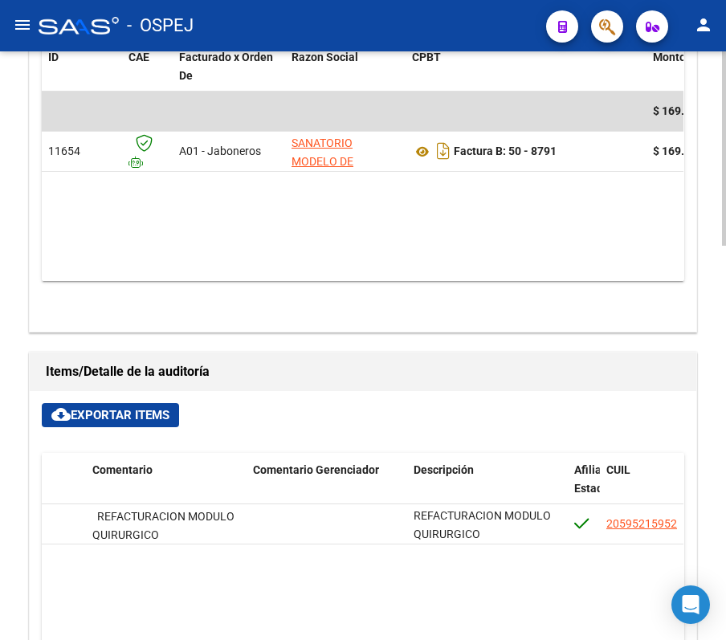
click at [236, 254] on datatable-body "$ 169.683,89 11654 A01 - Jaboneros SANATORIO MODELO DE CASEROS SA Factura B: 50…" at bounding box center [363, 186] width 642 height 189
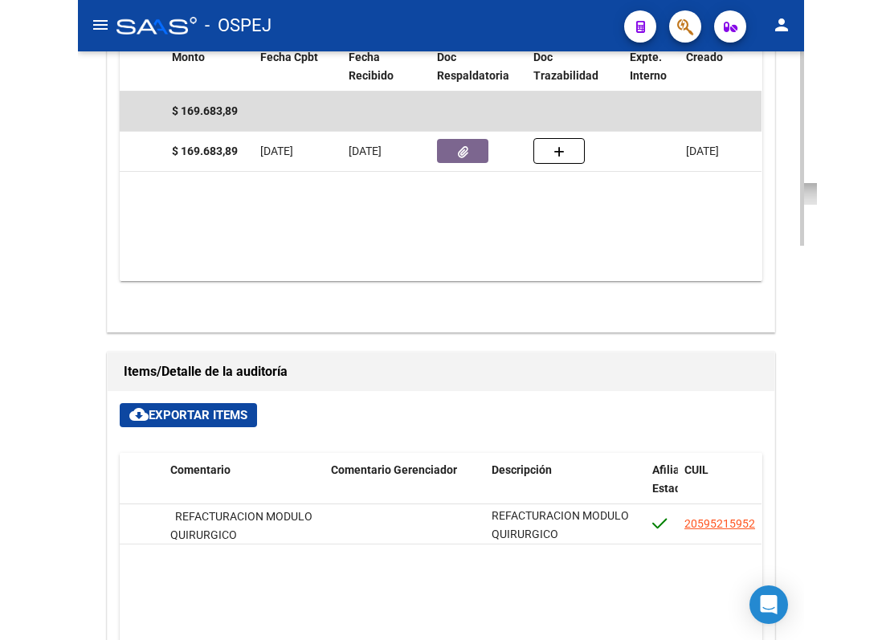
scroll to position [0, 605]
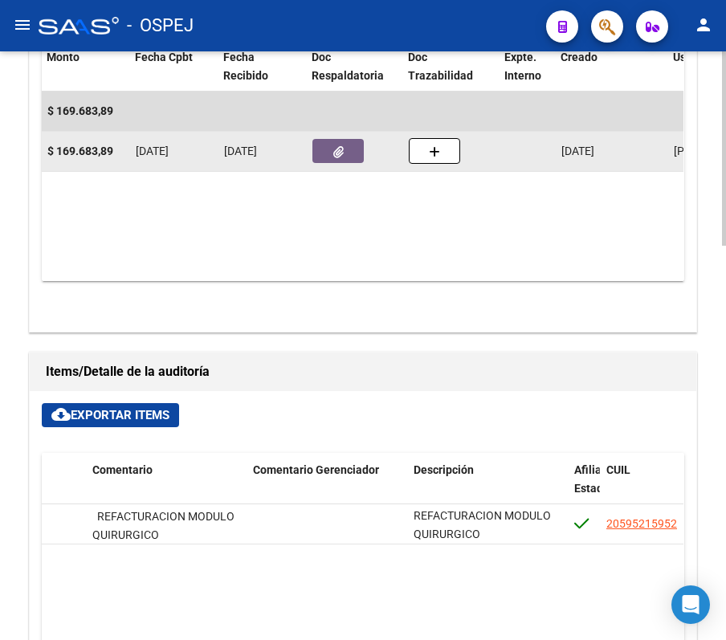
click at [316, 138] on datatable-body-cell at bounding box center [354, 151] width 96 height 39
click at [340, 156] on icon "button" at bounding box center [338, 152] width 10 height 12
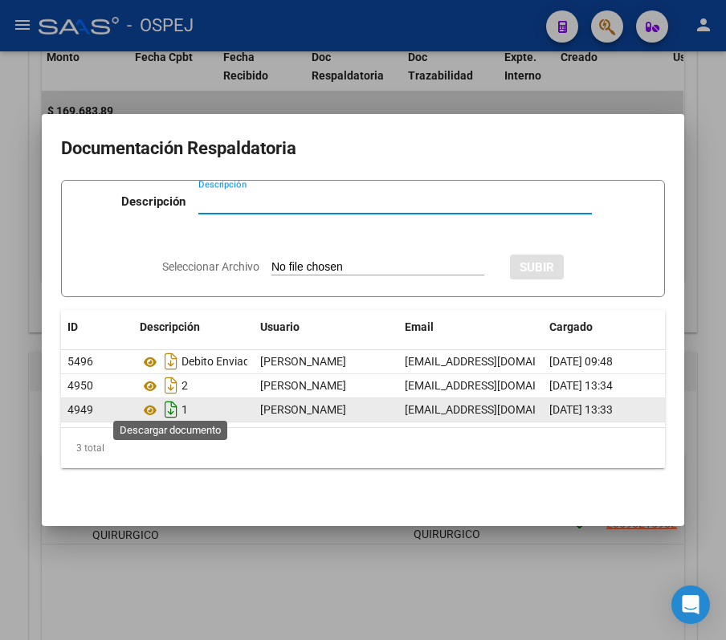
click at [162, 397] on icon "Descargar documento" at bounding box center [171, 410] width 21 height 26
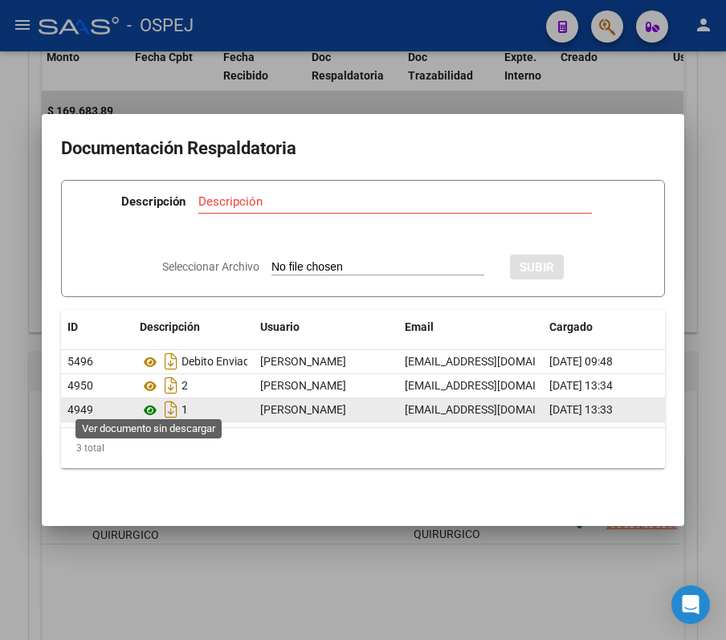
click at [145, 401] on icon at bounding box center [150, 410] width 21 height 19
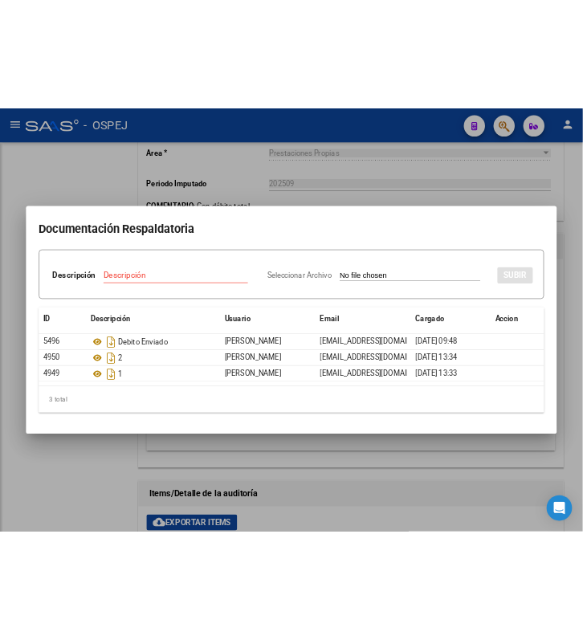
scroll to position [1032, 0]
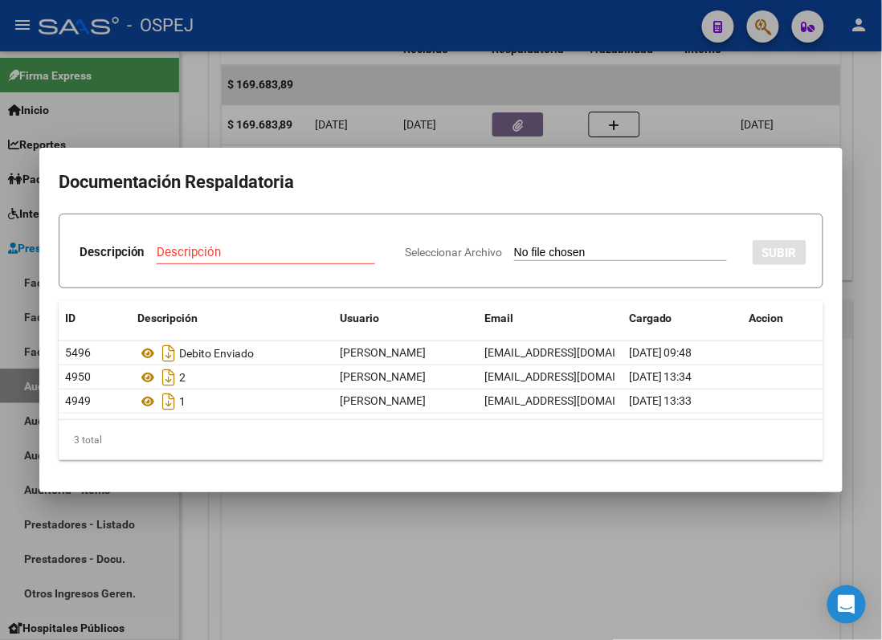
click at [566, 53] on div at bounding box center [441, 320] width 882 height 640
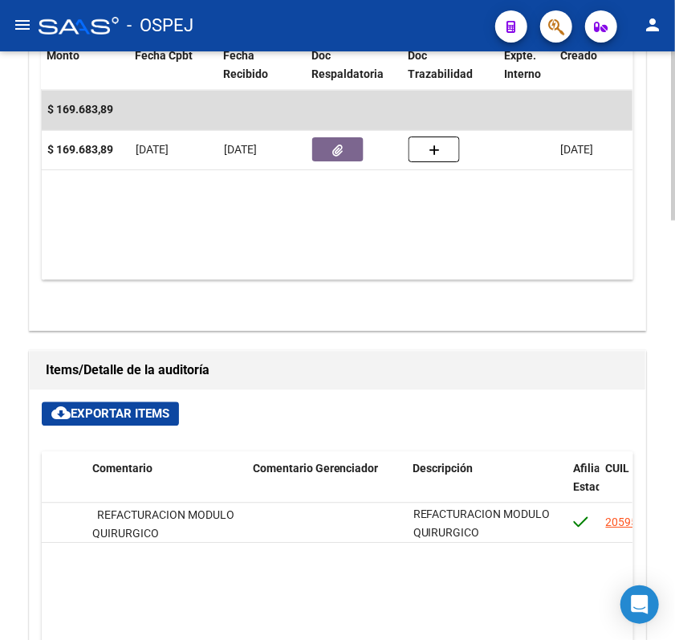
click at [666, 59] on div "arrow_back Editar 10614 cloud_download Generar informe Sin Fecha de Vencimiento…" at bounding box center [337, 43] width 675 height 2046
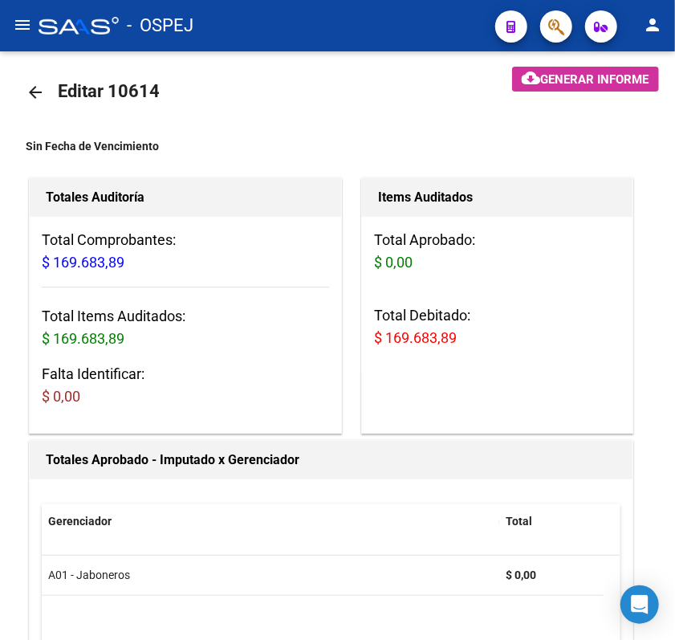
scroll to position [0, 0]
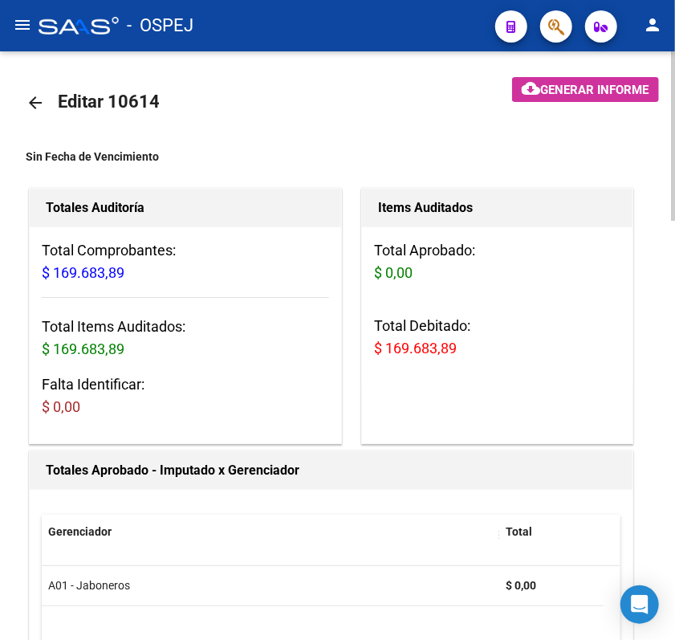
click at [35, 82] on mat-toolbar-row "arrow_back Editar 10614" at bounding box center [244, 102] width 437 height 51
click at [42, 117] on link "arrow_back" at bounding box center [42, 102] width 32 height 38
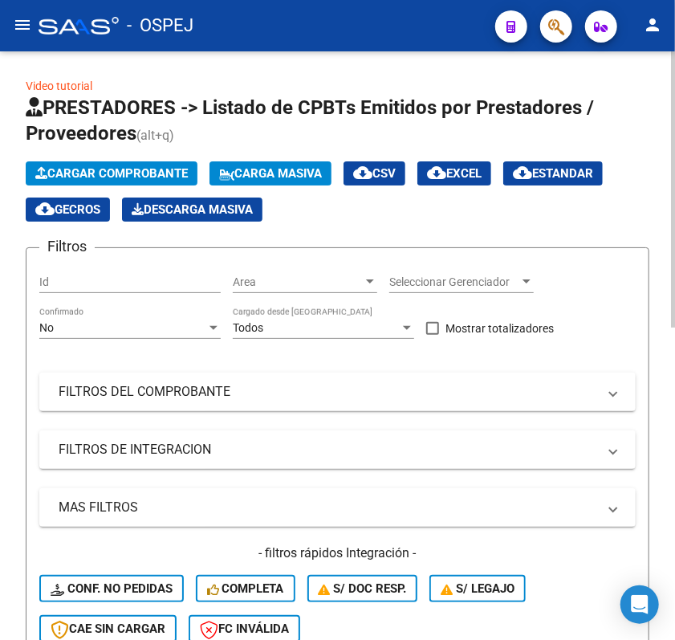
click at [149, 316] on div "No Confirmado" at bounding box center [129, 323] width 181 height 32
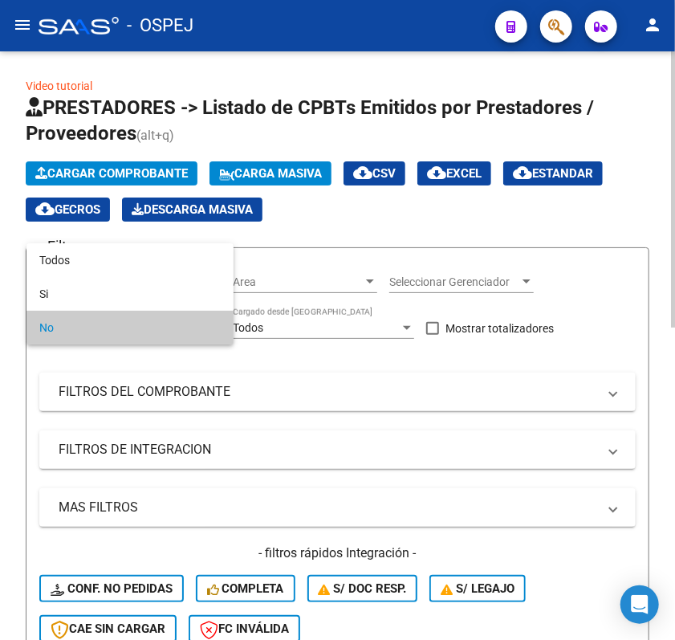
click at [120, 213] on div at bounding box center [337, 320] width 675 height 640
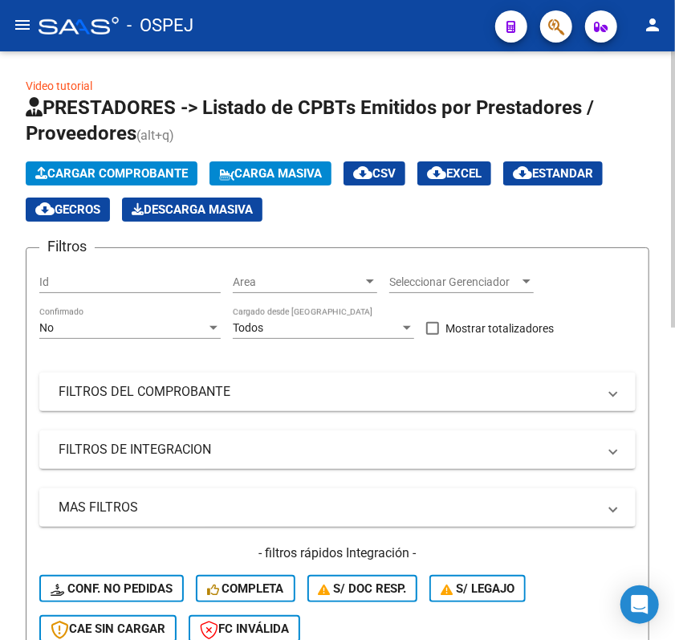
click at [133, 329] on div "No" at bounding box center [122, 328] width 167 height 14
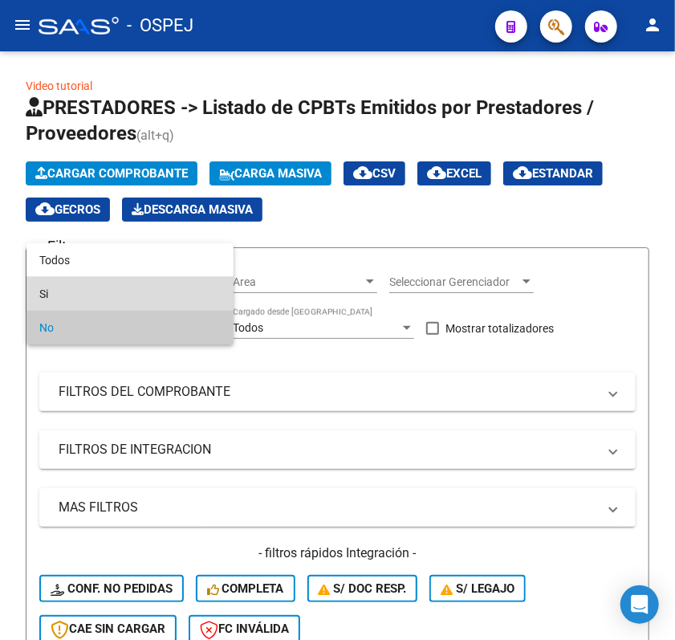
click at [100, 289] on span "Si" at bounding box center [129, 294] width 181 height 34
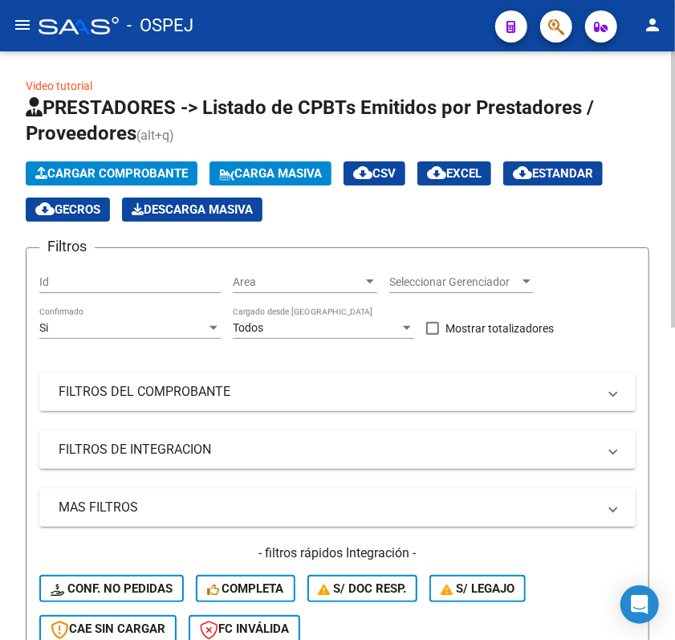
click at [125, 313] on div "Si Confirmado" at bounding box center [129, 323] width 181 height 32
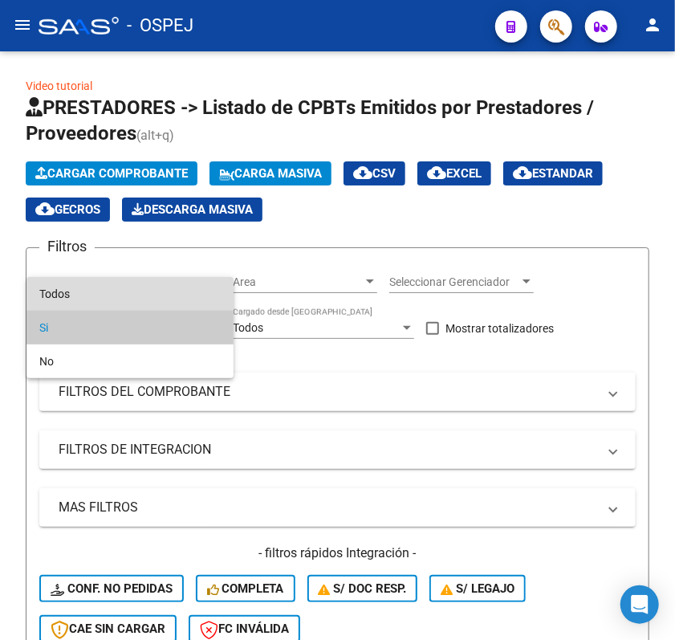
click at [119, 280] on span "Todos" at bounding box center [129, 294] width 181 height 34
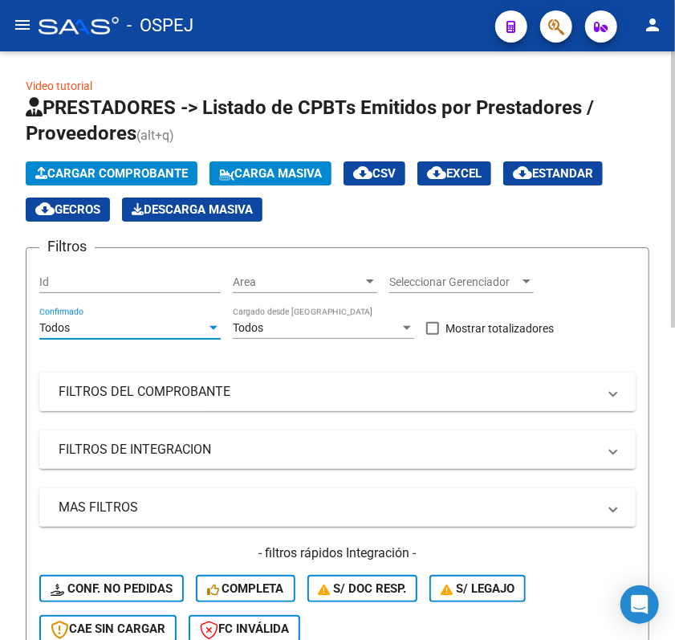
click at [165, 384] on mat-panel-title "FILTROS DEL COMPROBANTE" at bounding box center [328, 392] width 539 height 18
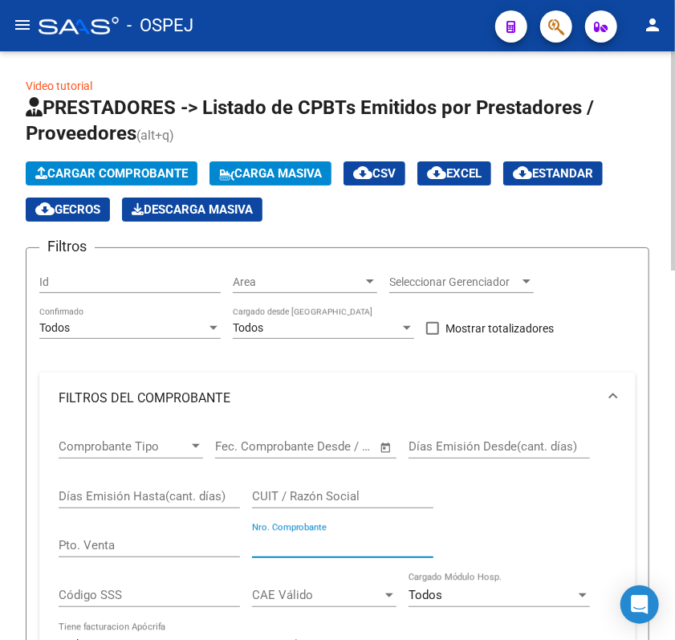
click at [271, 548] on input "Nro. Comprobante" at bounding box center [342, 545] width 181 height 14
click at [22, 124] on div "Video tutorial PRESTADORES -> Listado de CPBTs Emitidos por Prestadores / Prove…" at bounding box center [337, 646] width 675 height 1190
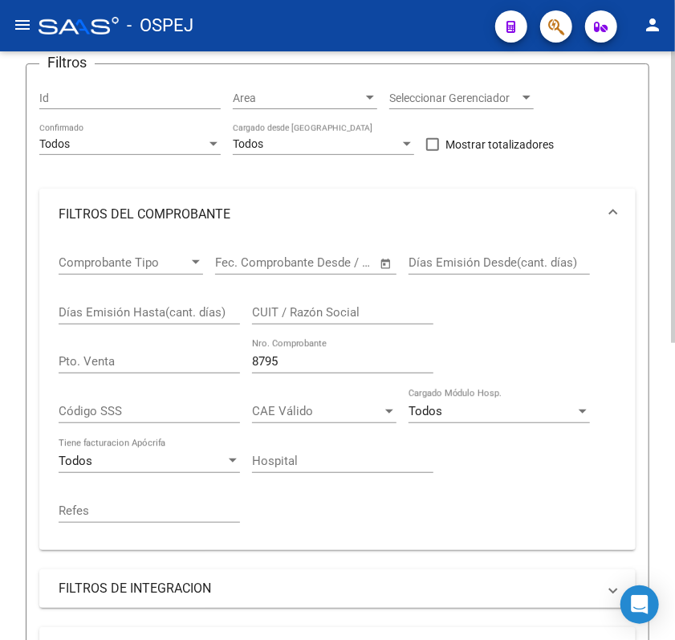
scroll to position [172, 0]
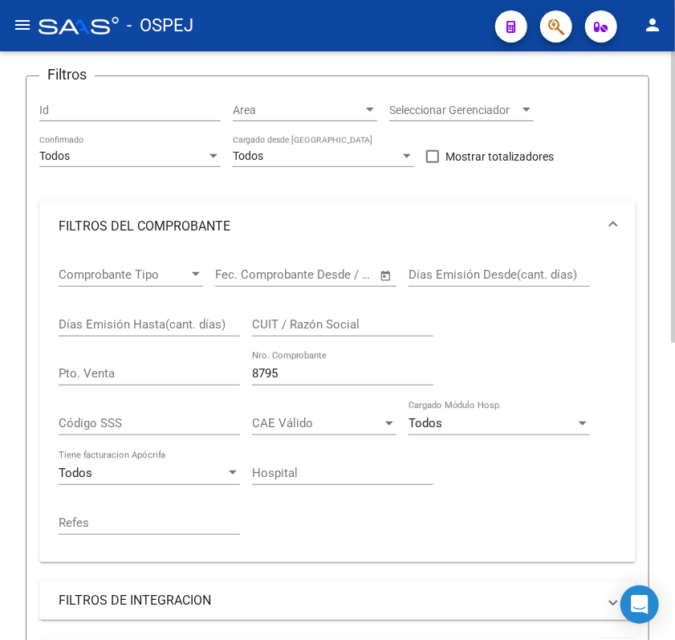
click at [291, 379] on input "8795" at bounding box center [342, 373] width 181 height 14
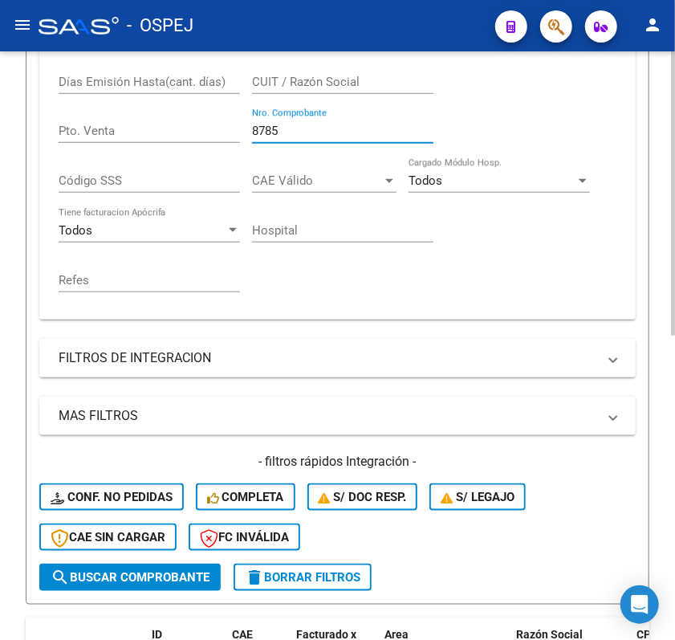
scroll to position [629, 0]
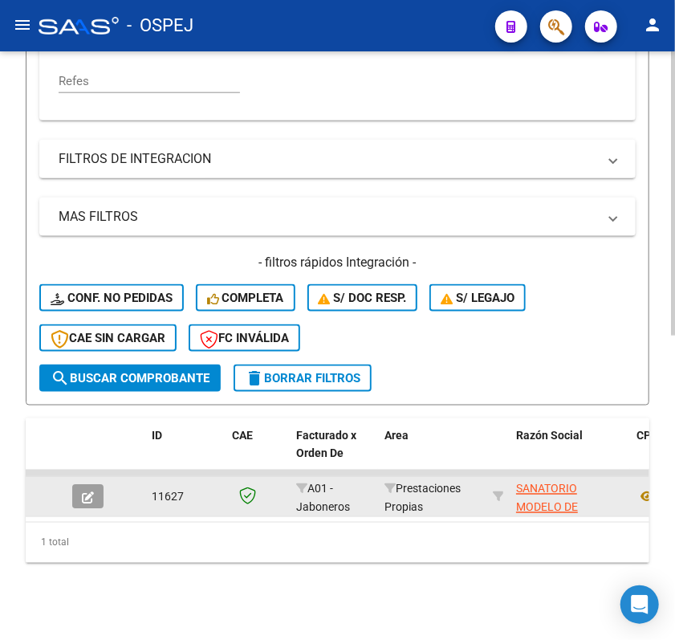
type input "8785"
click at [100, 485] on button "button" at bounding box center [87, 497] width 31 height 24
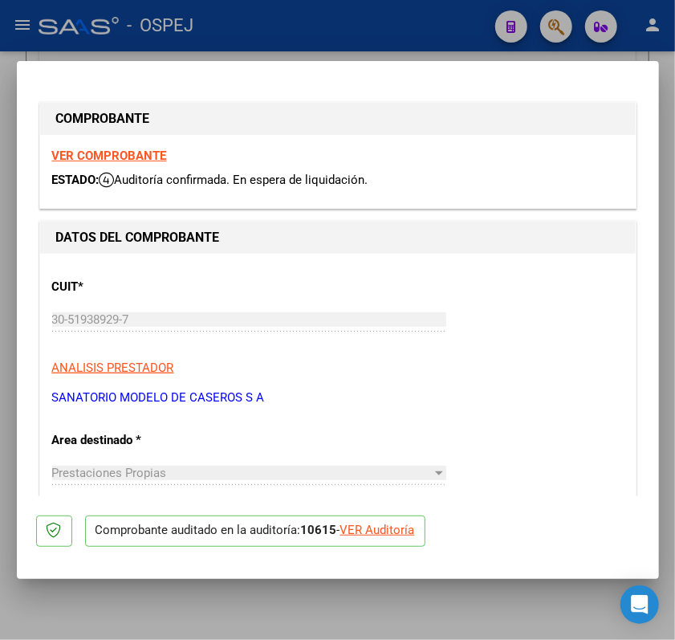
click at [392, 532] on div "VER Auditoría" at bounding box center [377, 530] width 75 height 18
type input "$ 0,00"
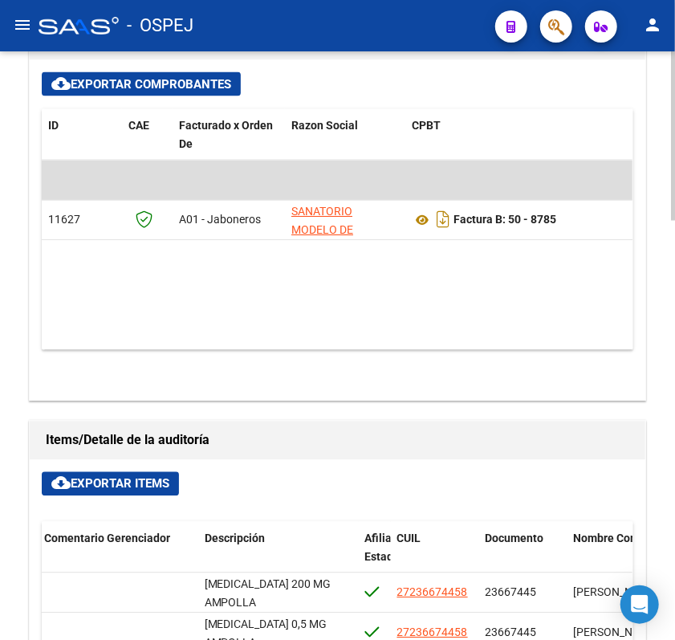
scroll to position [925, 0]
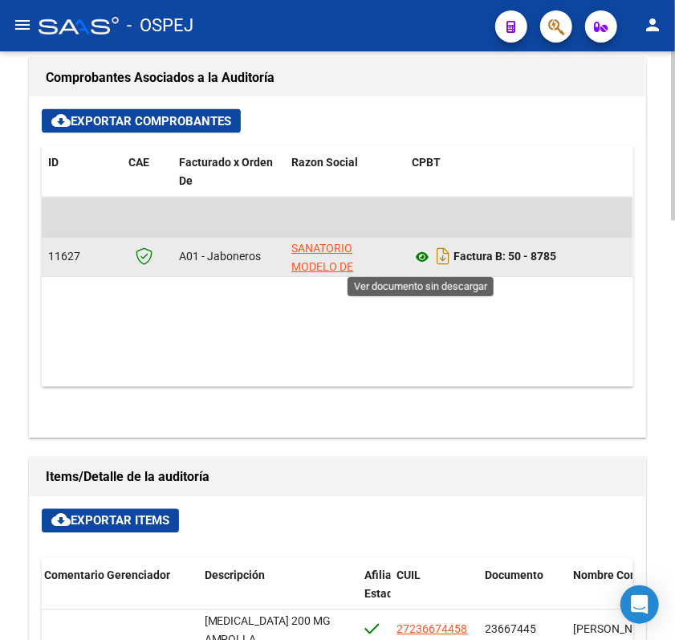
click at [429, 257] on icon at bounding box center [422, 257] width 21 height 19
